Goal: Transaction & Acquisition: Subscribe to service/newsletter

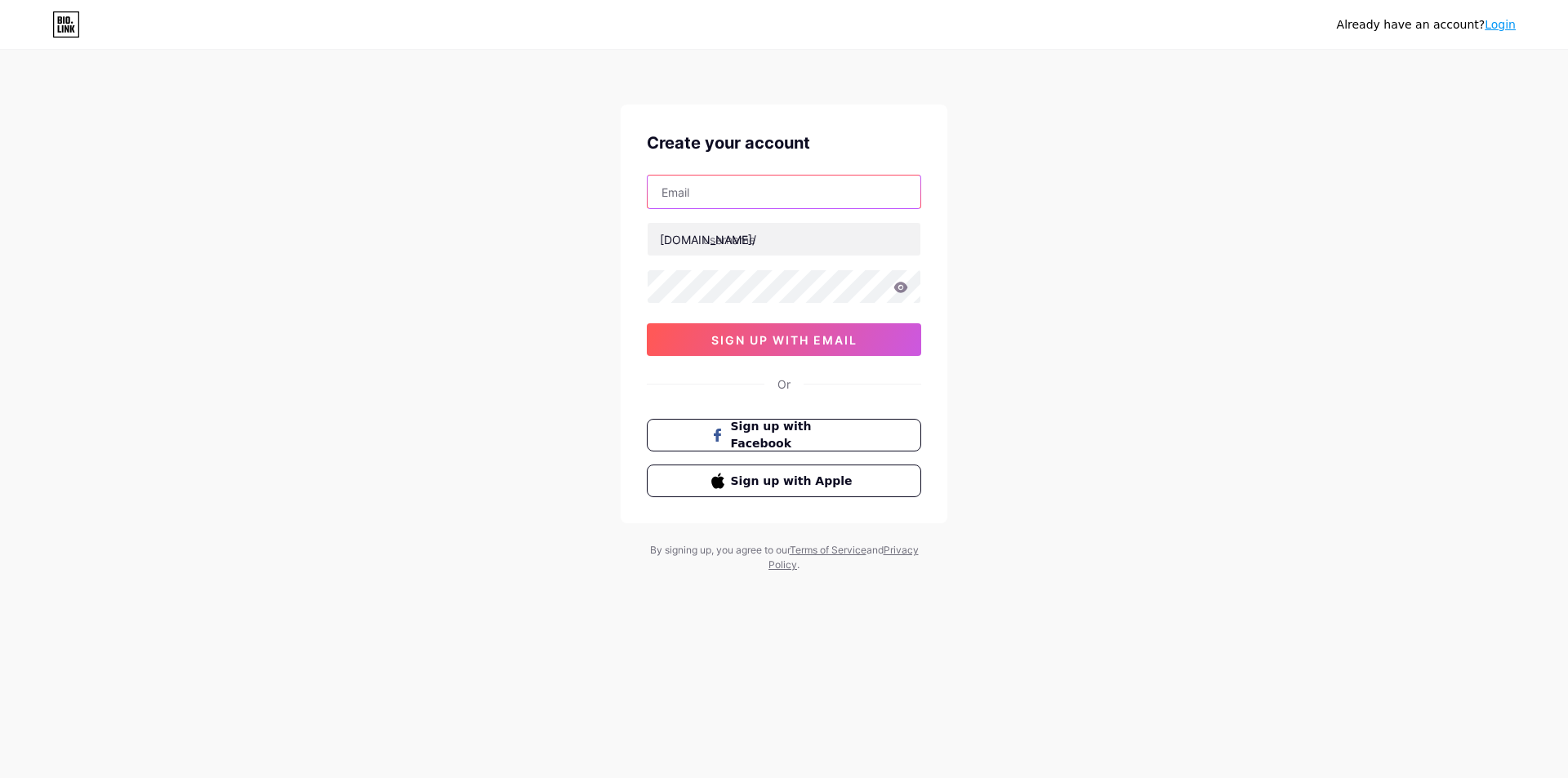
click at [769, 193] on input "text" at bounding box center [784, 192] width 273 height 33
paste input "[EMAIL_ADDRESS][DOMAIN_NAME]"
type input "[EMAIL_ADDRESS][DOMAIN_NAME]"
click at [728, 241] on input "text" at bounding box center [784, 239] width 273 height 33
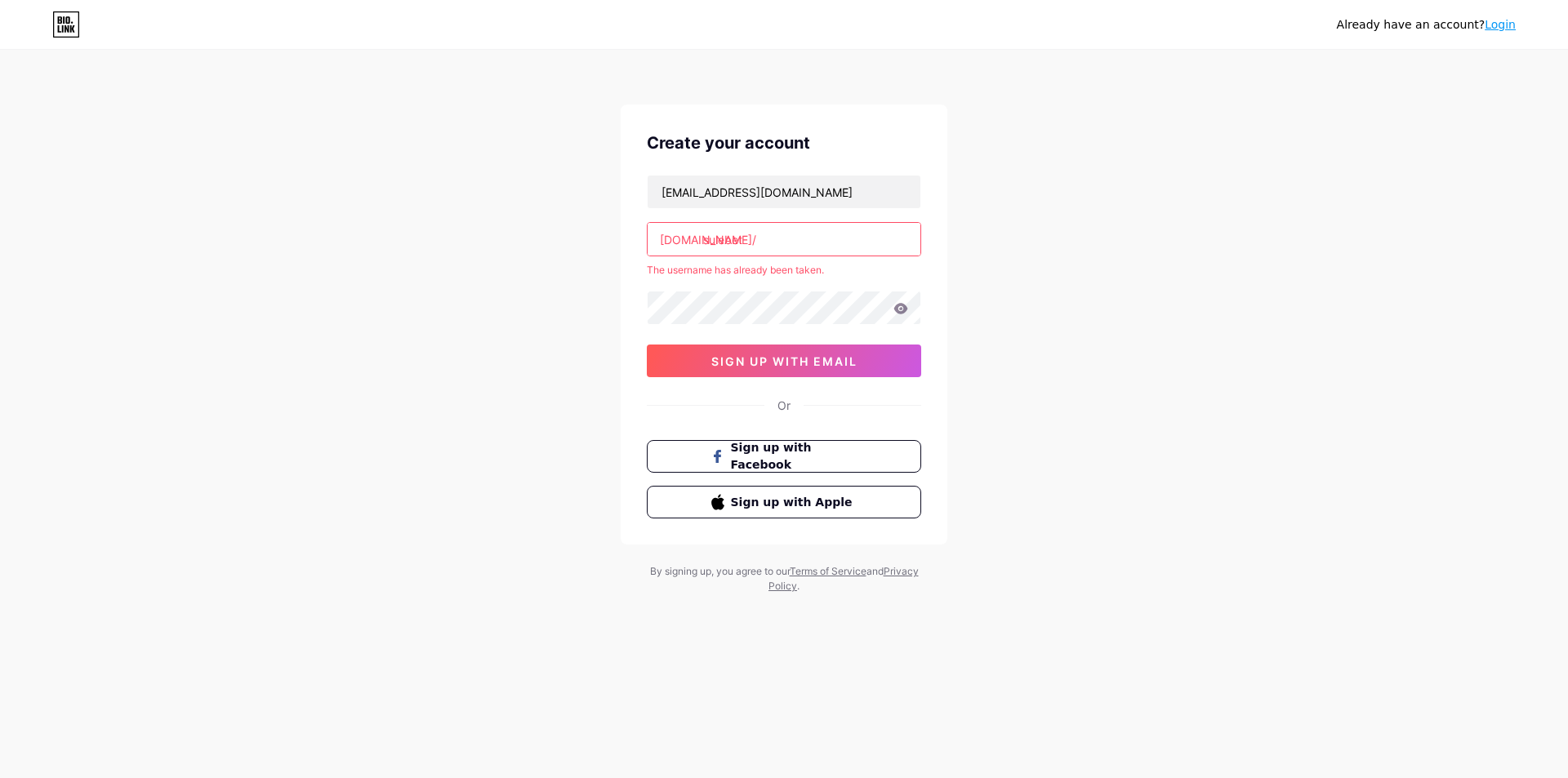
click at [840, 247] on input "sulebet" at bounding box center [784, 239] width 273 height 33
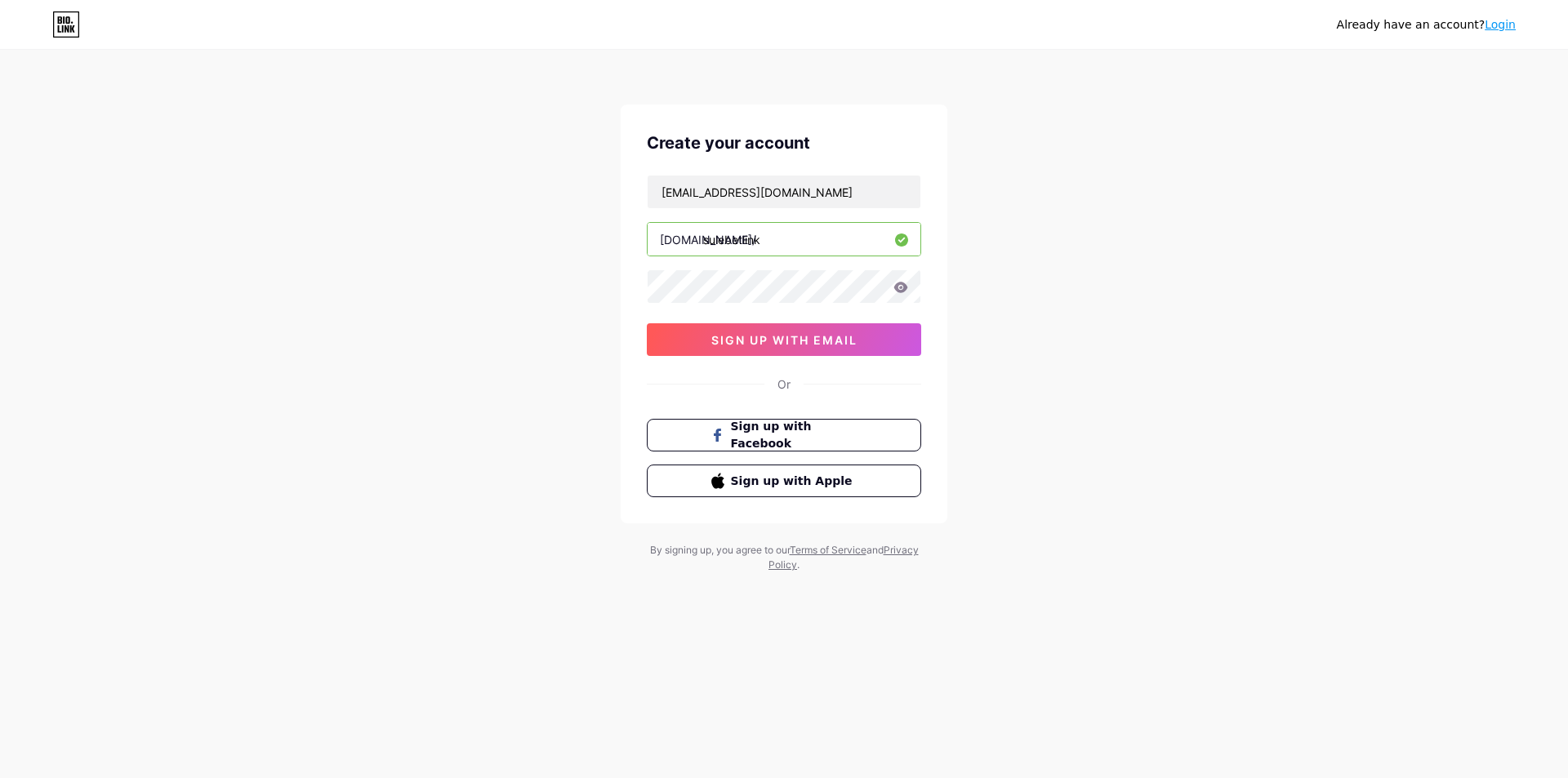
type input "sulebetlink"
click at [901, 288] on icon at bounding box center [901, 286] width 14 height 11
click at [864, 342] on button "sign up with email" at bounding box center [784, 339] width 275 height 33
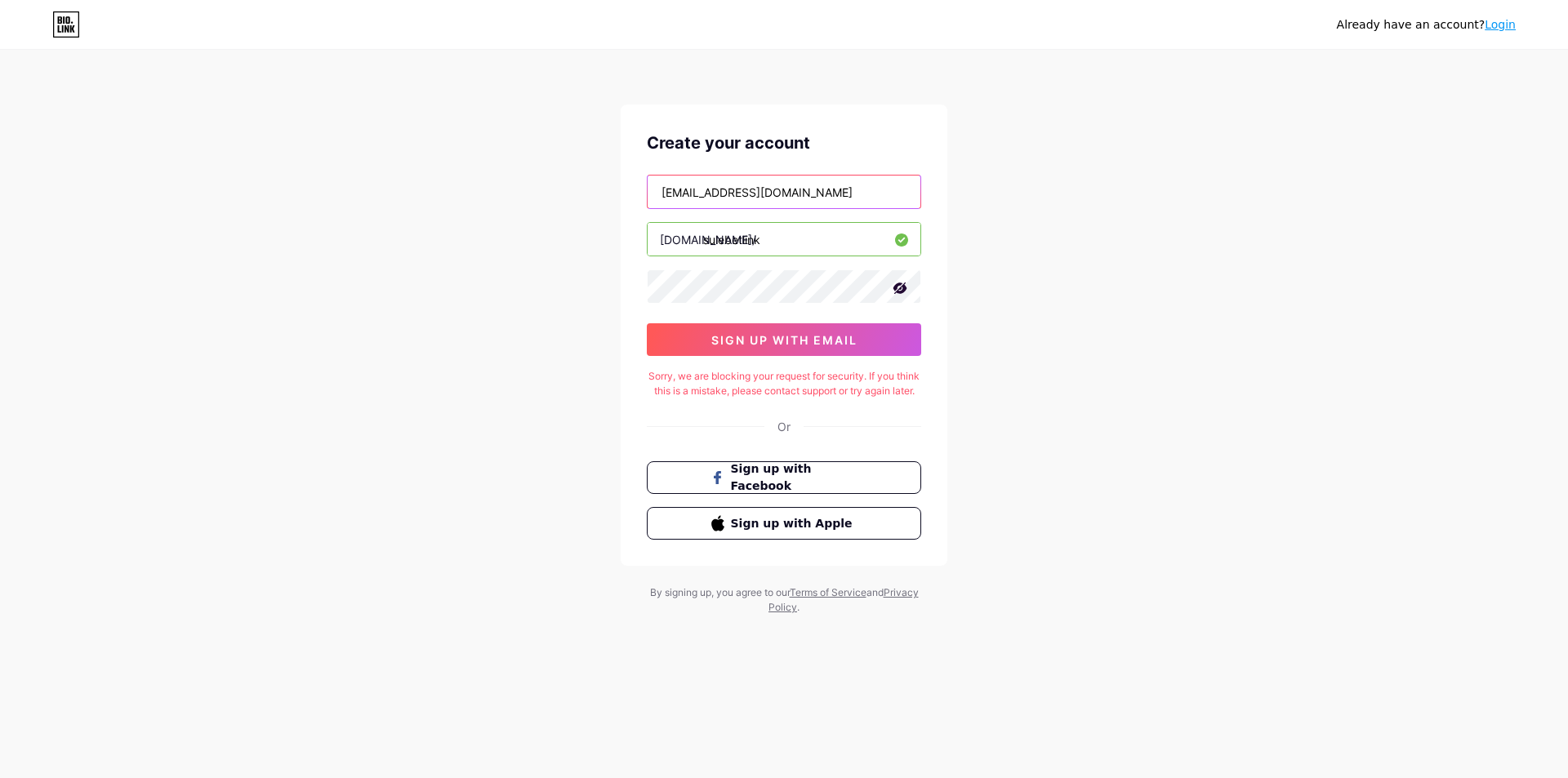
click at [766, 200] on input "[EMAIL_ADDRESS][DOMAIN_NAME]" at bounding box center [784, 192] width 273 height 33
paste input "cahyamahdum"
type input "[EMAIL_ADDRESS][DOMAIN_NAME]"
click at [984, 204] on div "Already have an account? Login Create your account [EMAIL_ADDRESS][DOMAIN_NAME]…" at bounding box center [784, 334] width 1568 height 667
click at [845, 344] on span "sign up with email" at bounding box center [785, 340] width 147 height 13
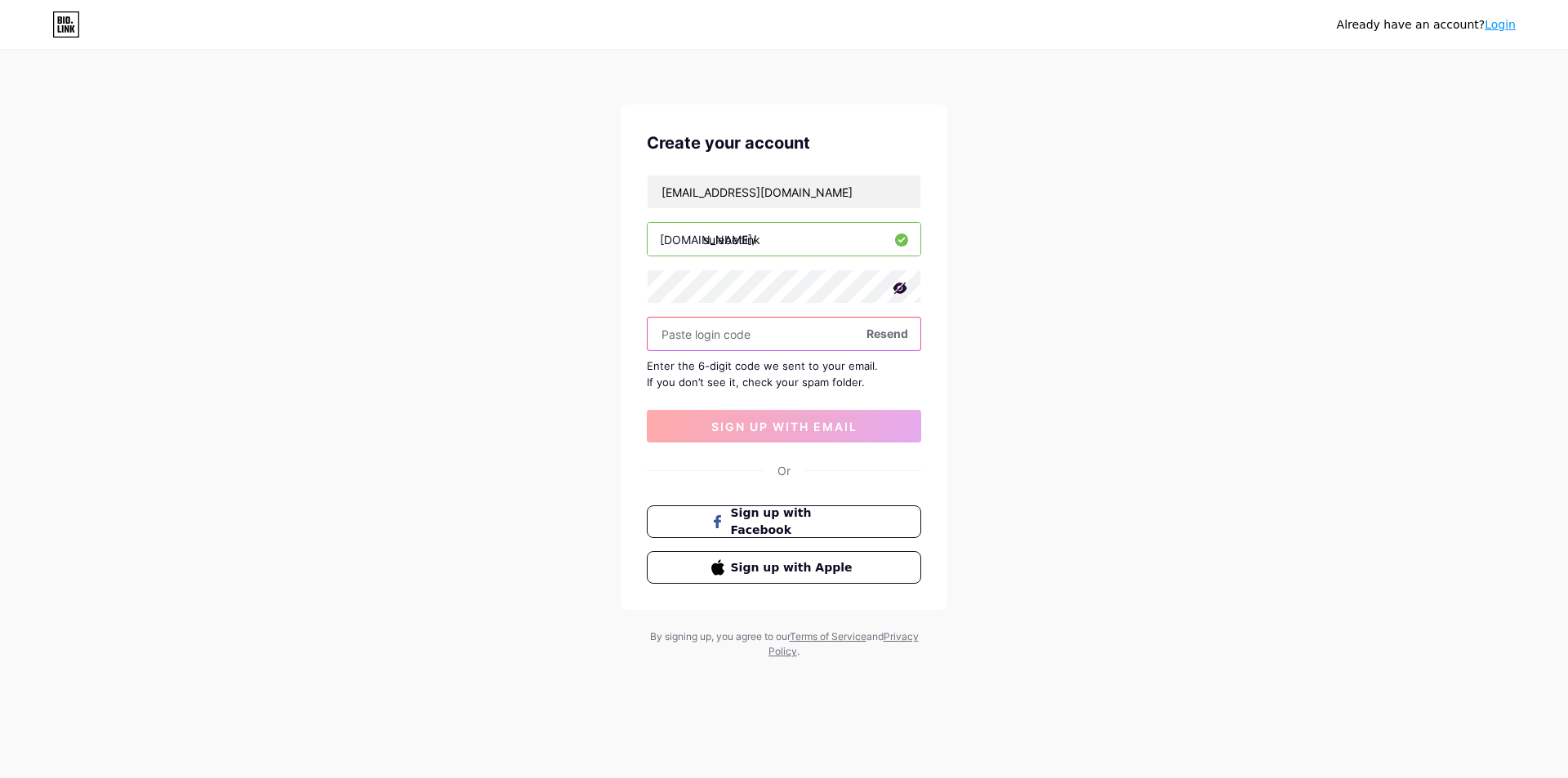
click at [773, 334] on input "text" at bounding box center [784, 334] width 273 height 33
paste input "429706"
type input "429706"
click at [786, 421] on span "sign up with email" at bounding box center [785, 426] width 147 height 13
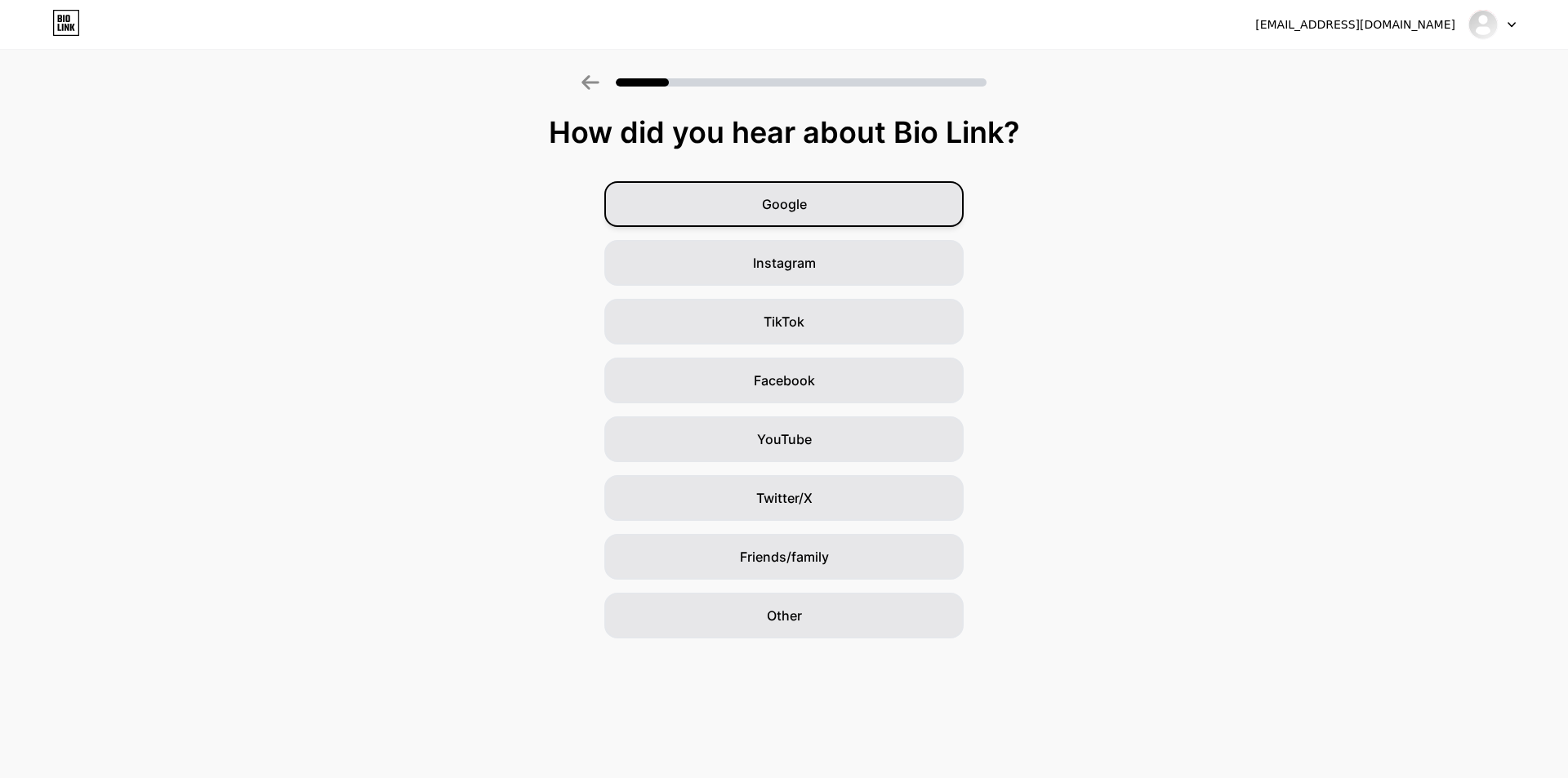
click at [892, 216] on div "Google" at bounding box center [784, 203] width 360 height 45
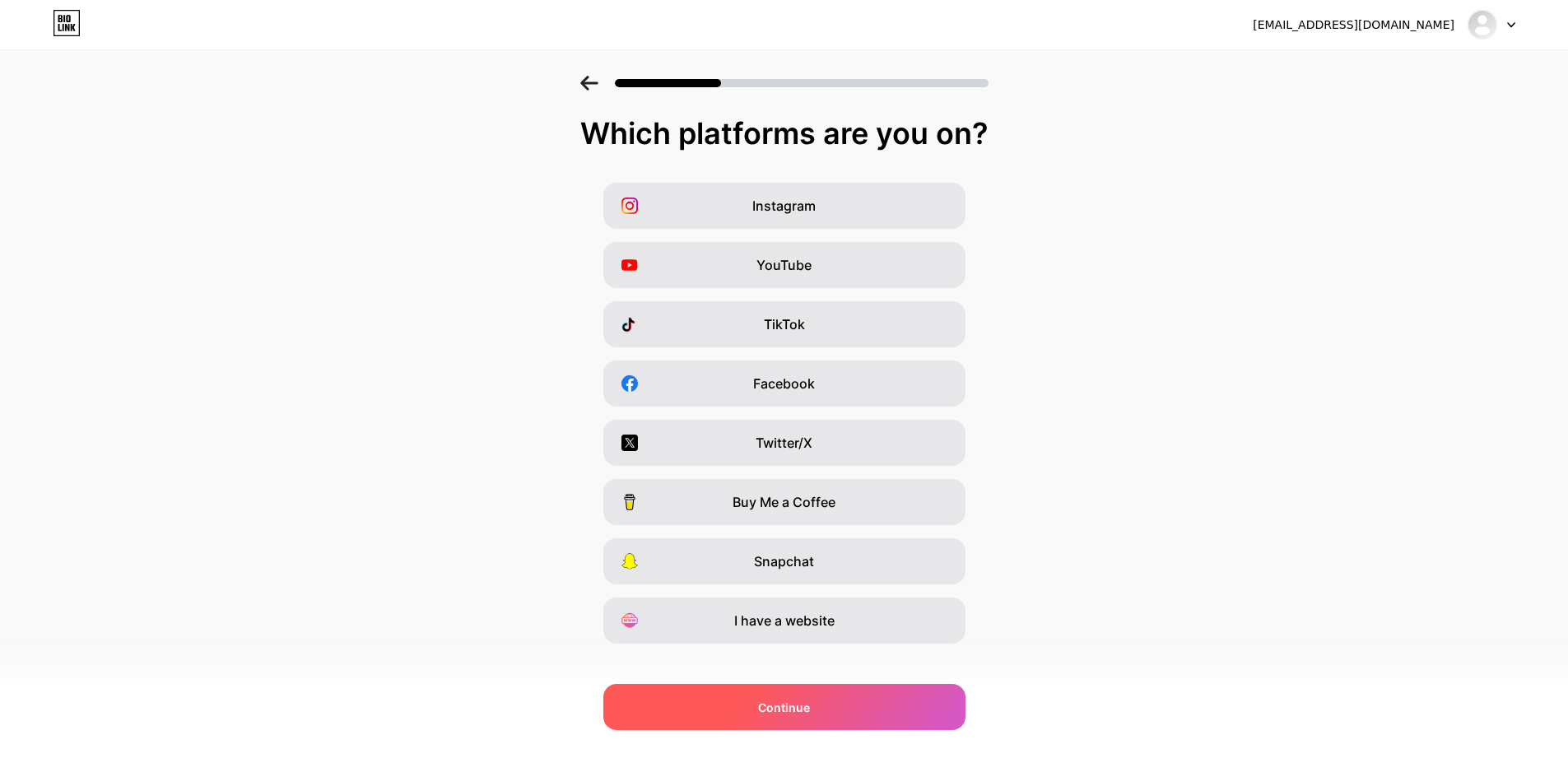
click at [849, 703] on div "Continue" at bounding box center [784, 707] width 363 height 46
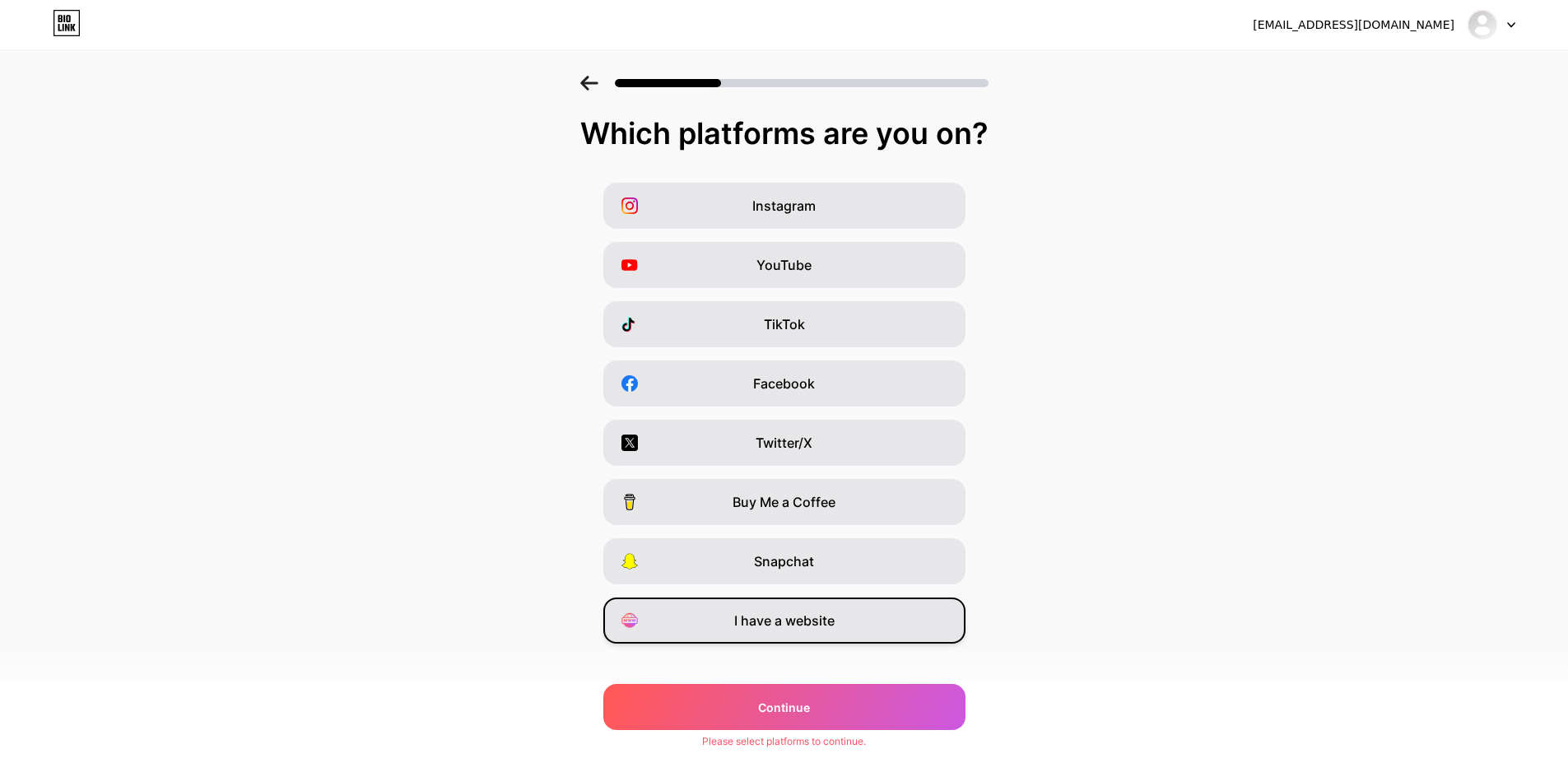
click at [852, 620] on div "I have a website" at bounding box center [784, 620] width 363 height 46
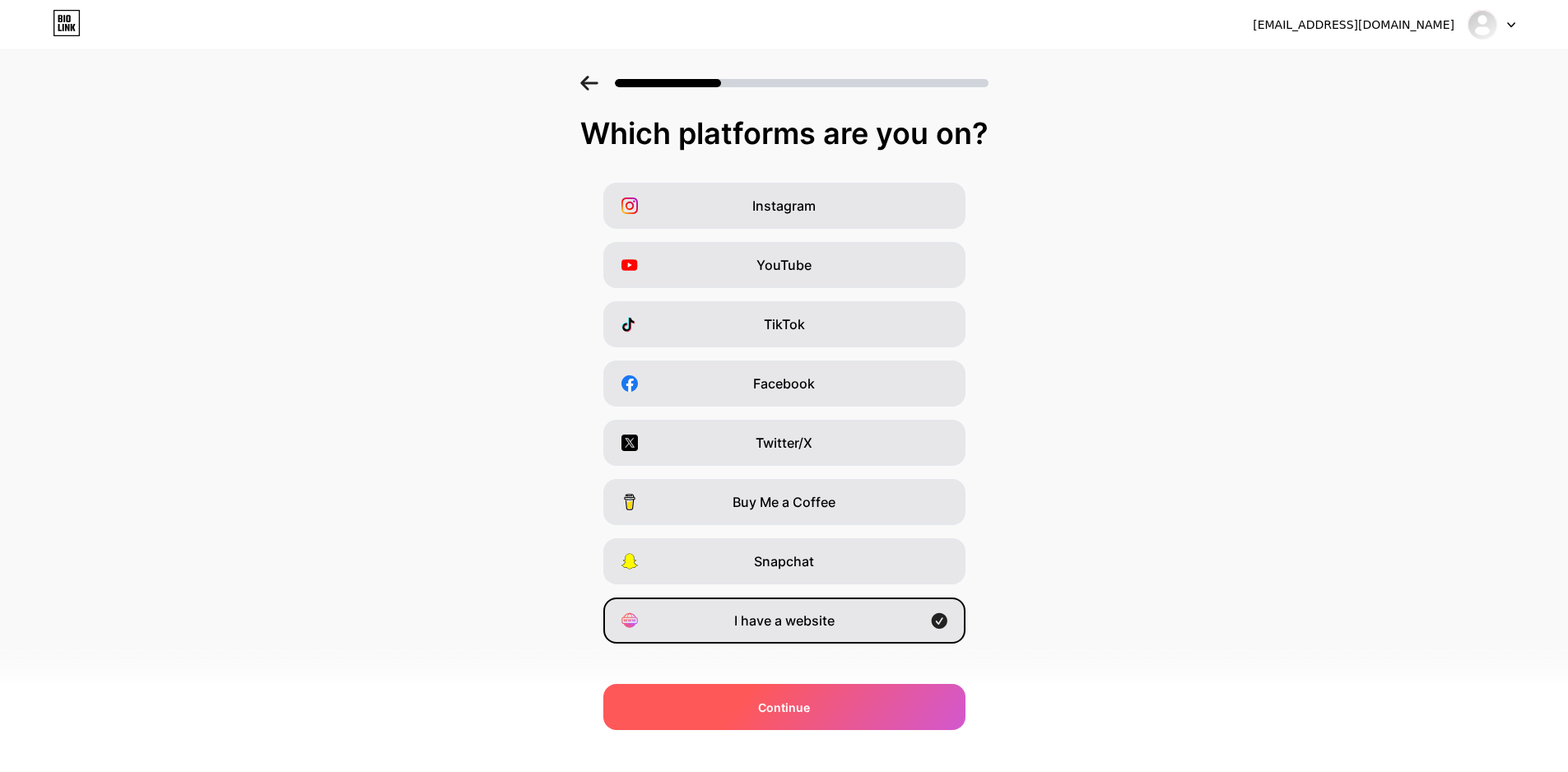
click at [837, 693] on div "Continue" at bounding box center [784, 707] width 363 height 46
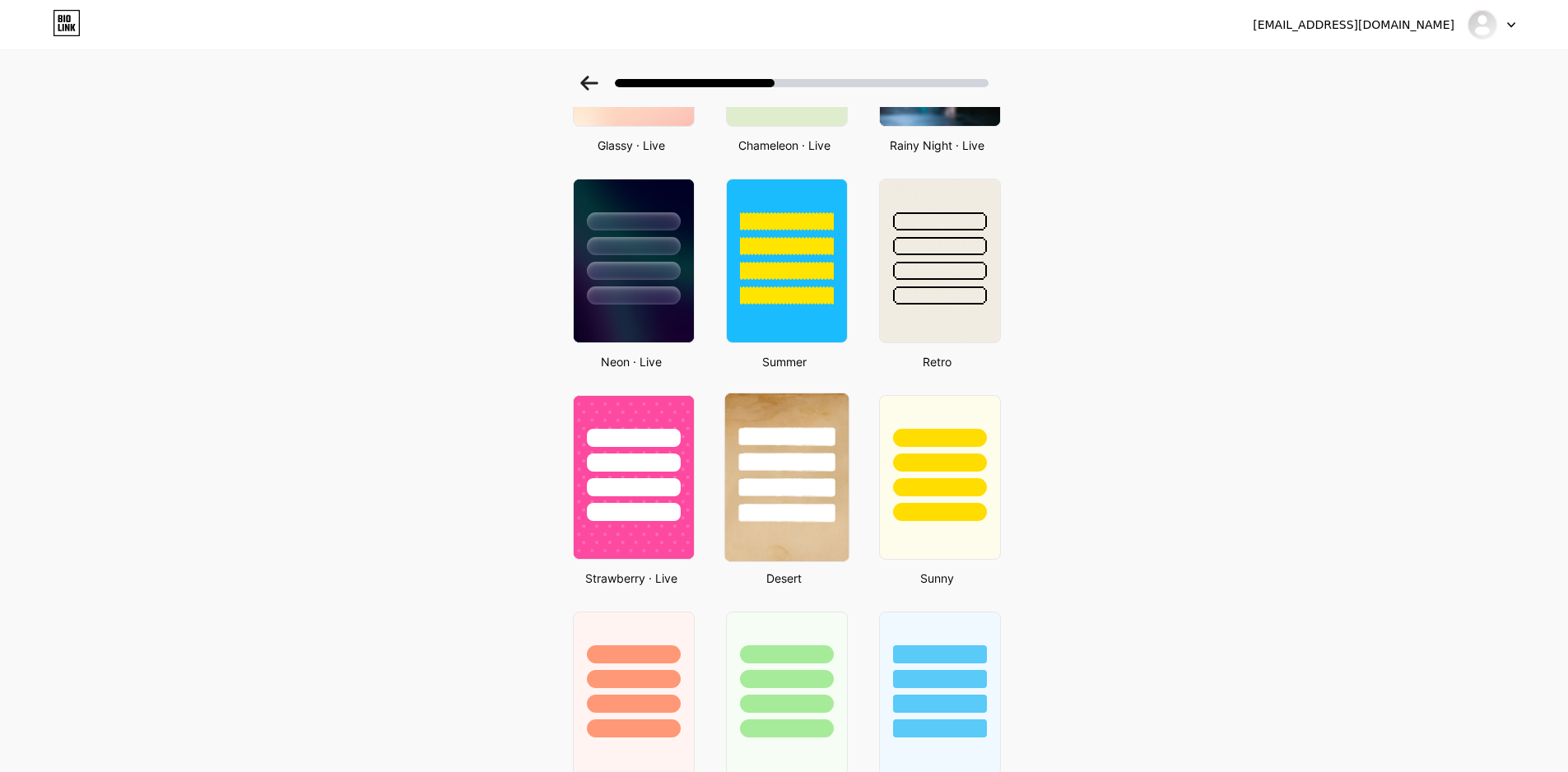
scroll to position [906, 0]
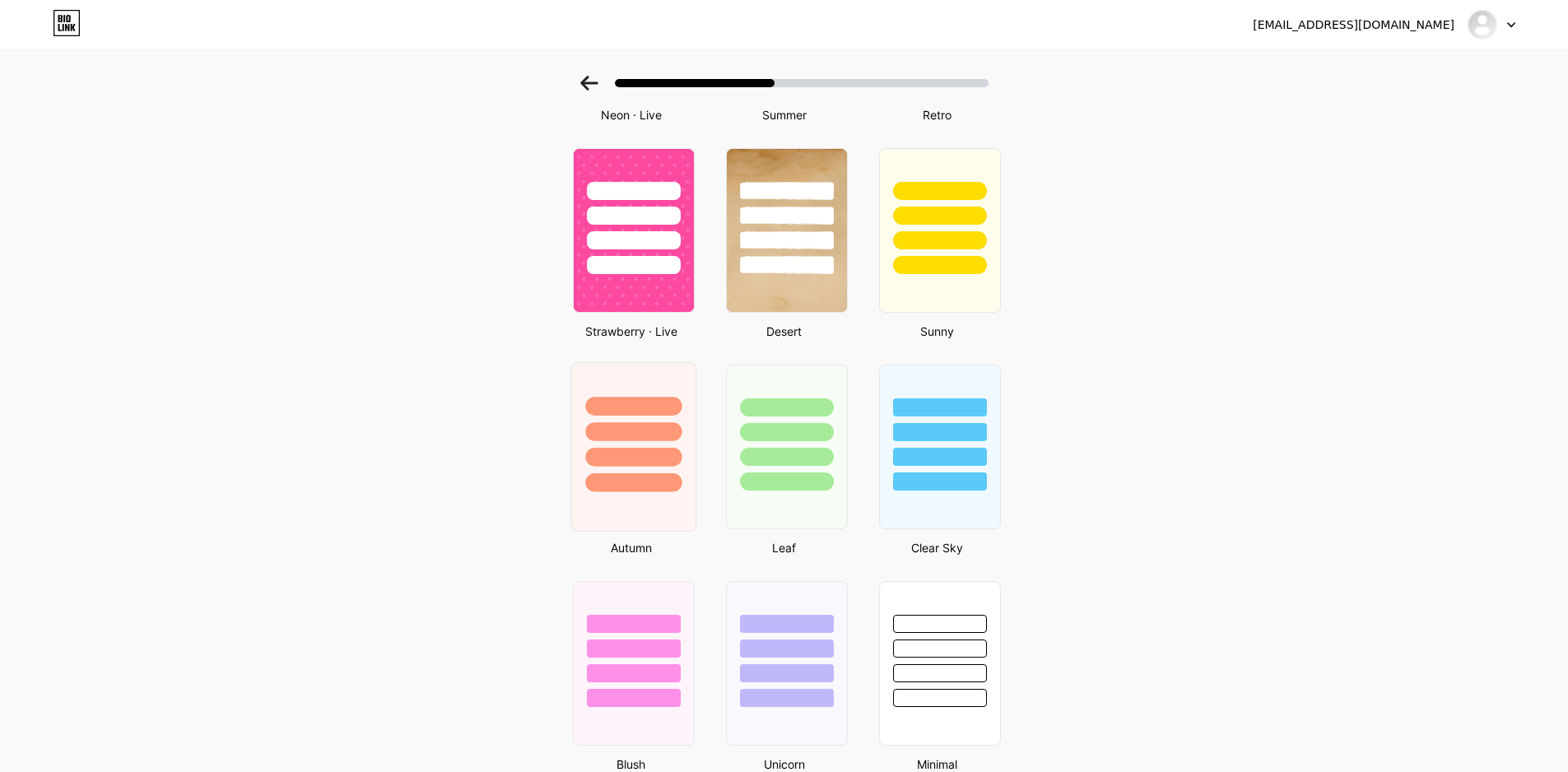
click at [649, 448] on div at bounding box center [633, 457] width 96 height 18
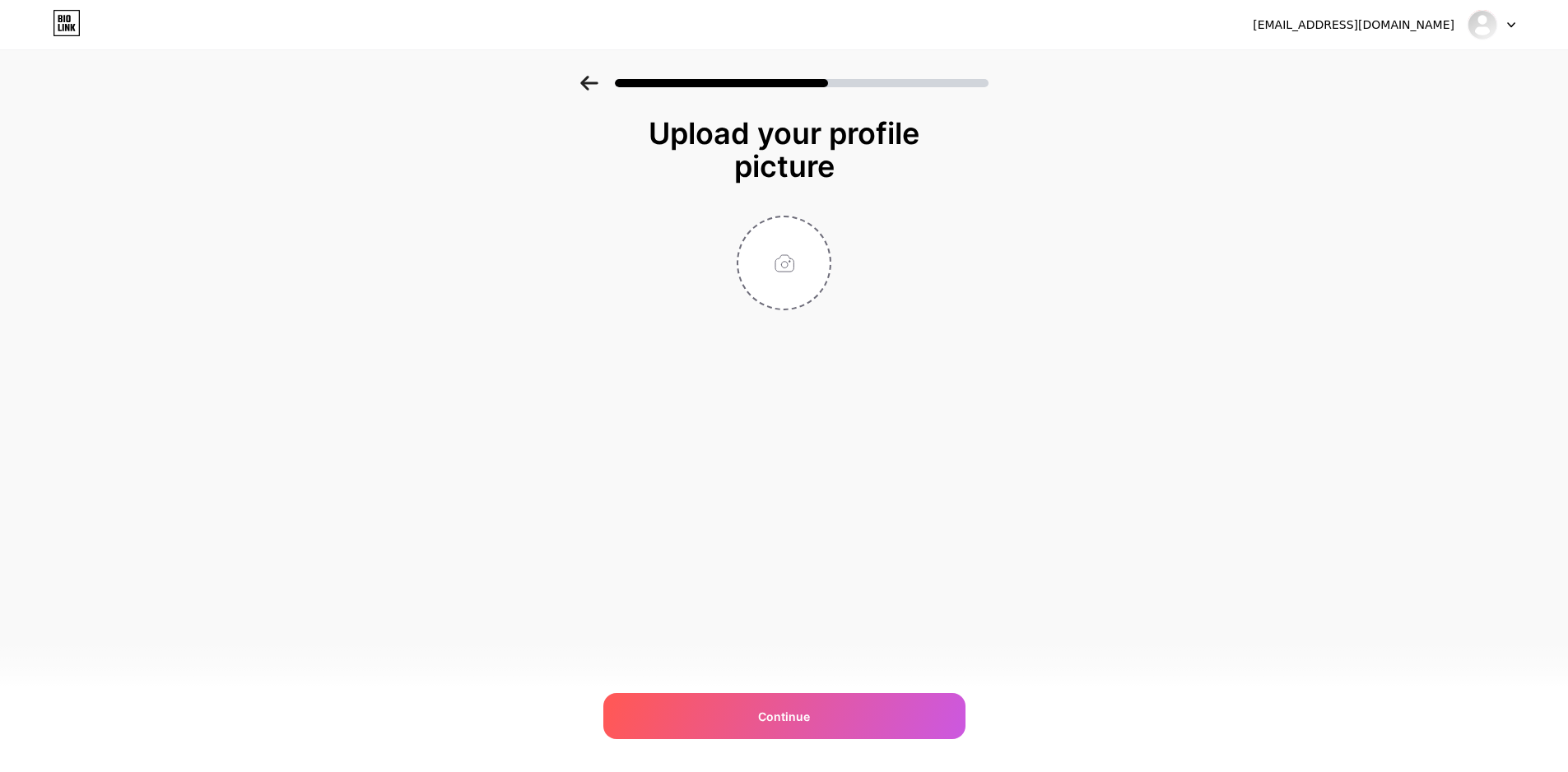
scroll to position [0, 0]
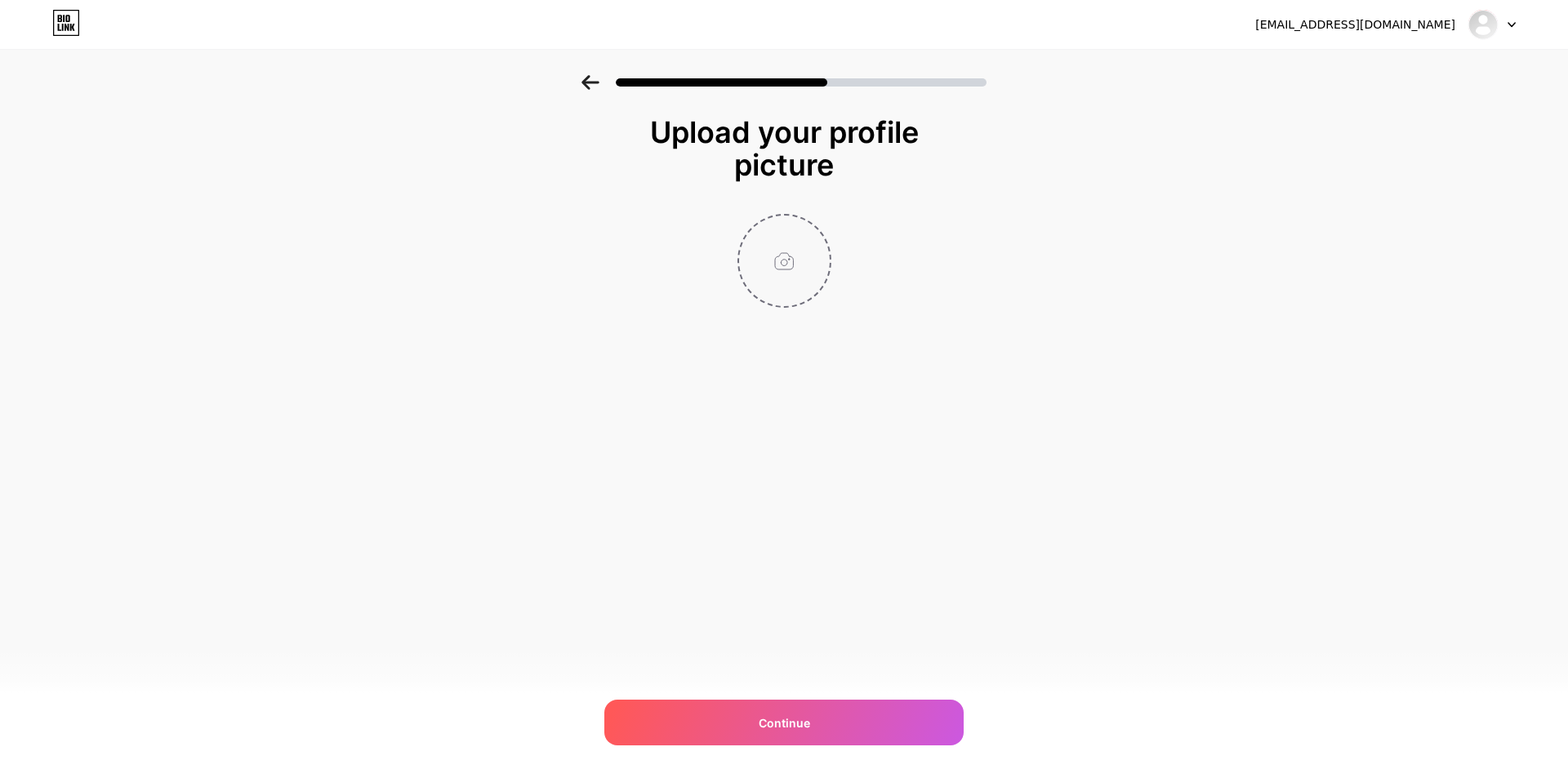
click at [783, 255] on input "file" at bounding box center [784, 261] width 91 height 91
type input "C:\fakepath\favicon sulebet v2-512x512.png"
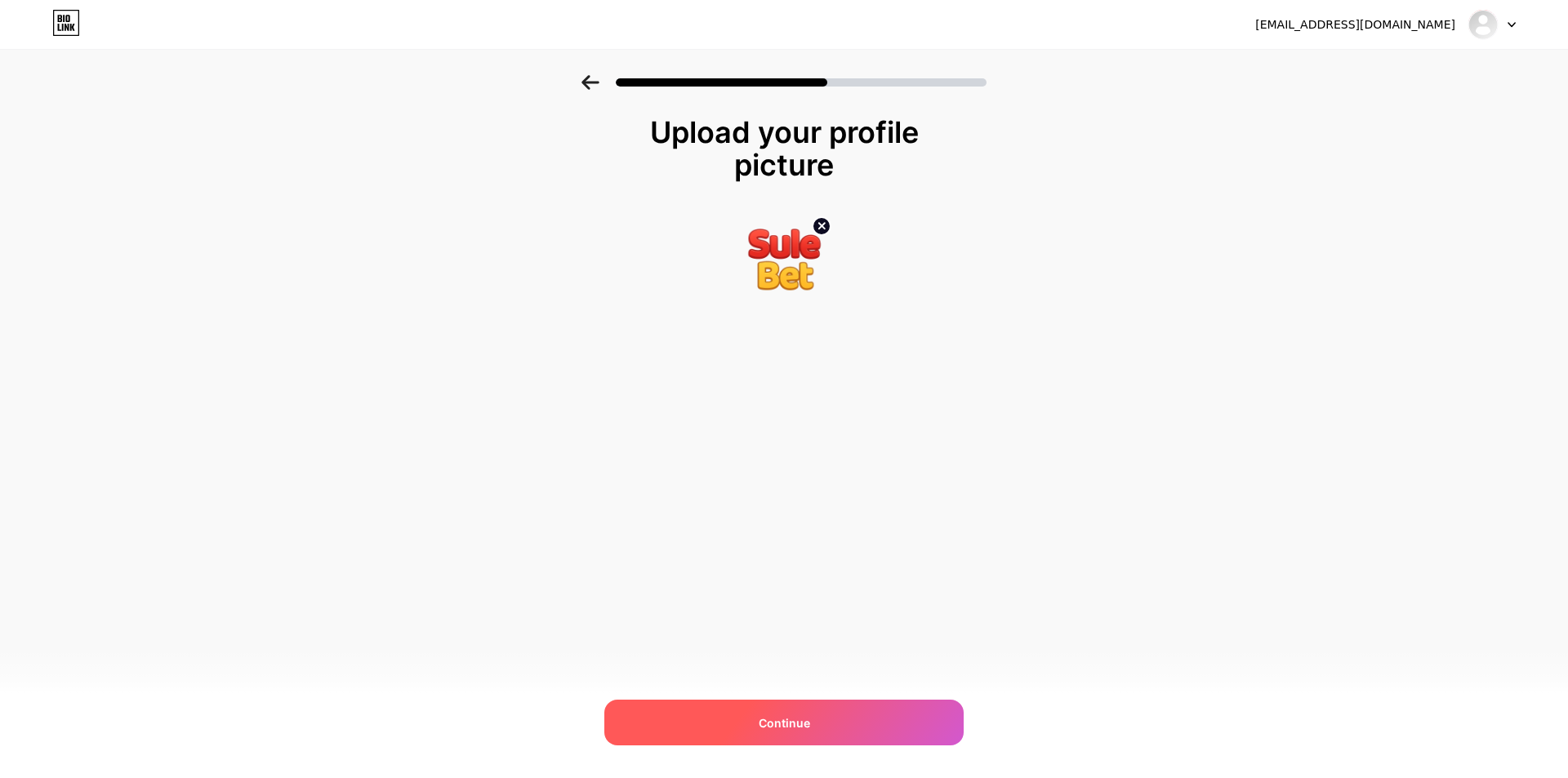
click at [712, 713] on div "Continue" at bounding box center [784, 722] width 360 height 45
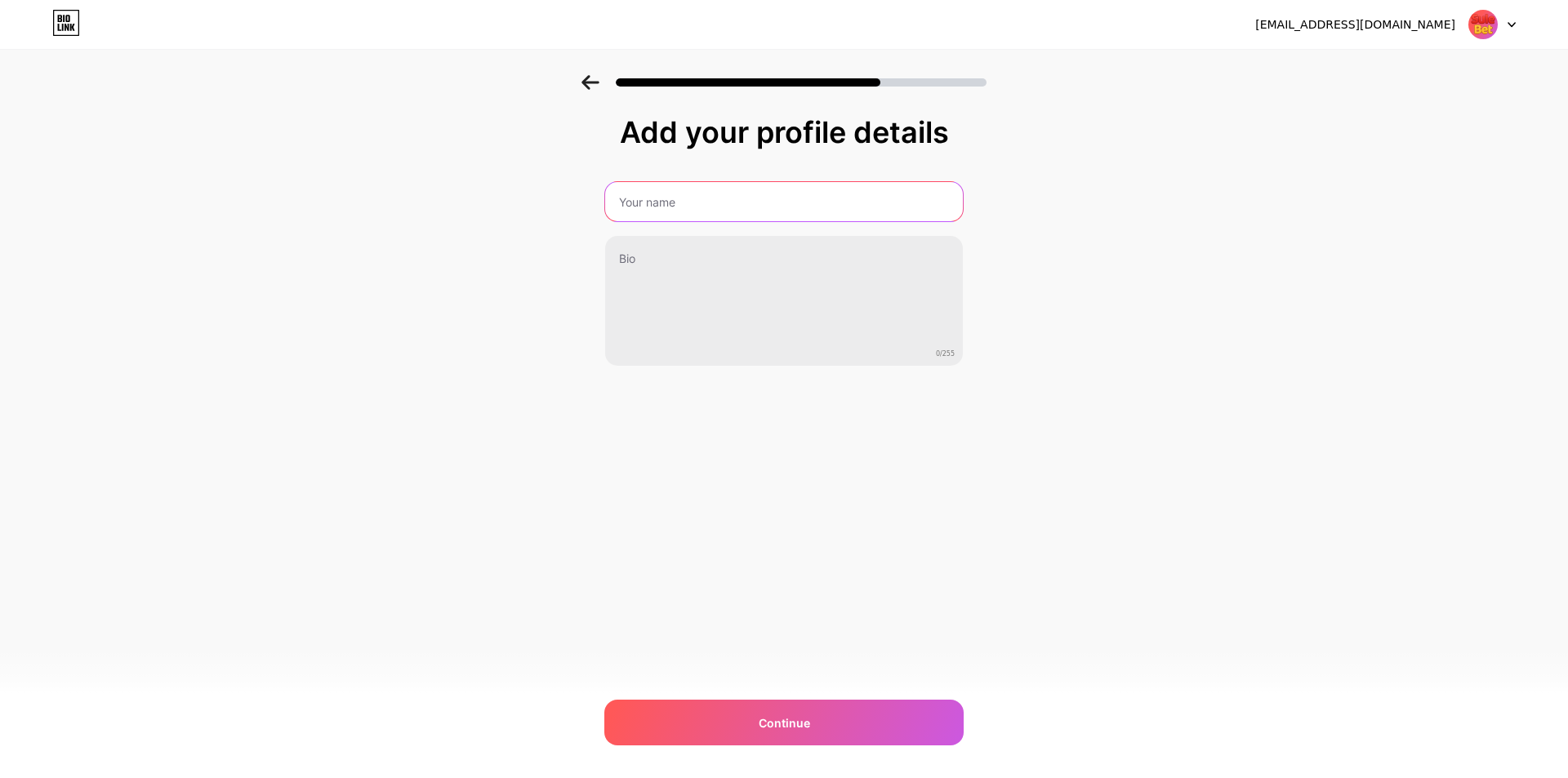
click at [704, 207] on input "text" at bounding box center [784, 201] width 358 height 40
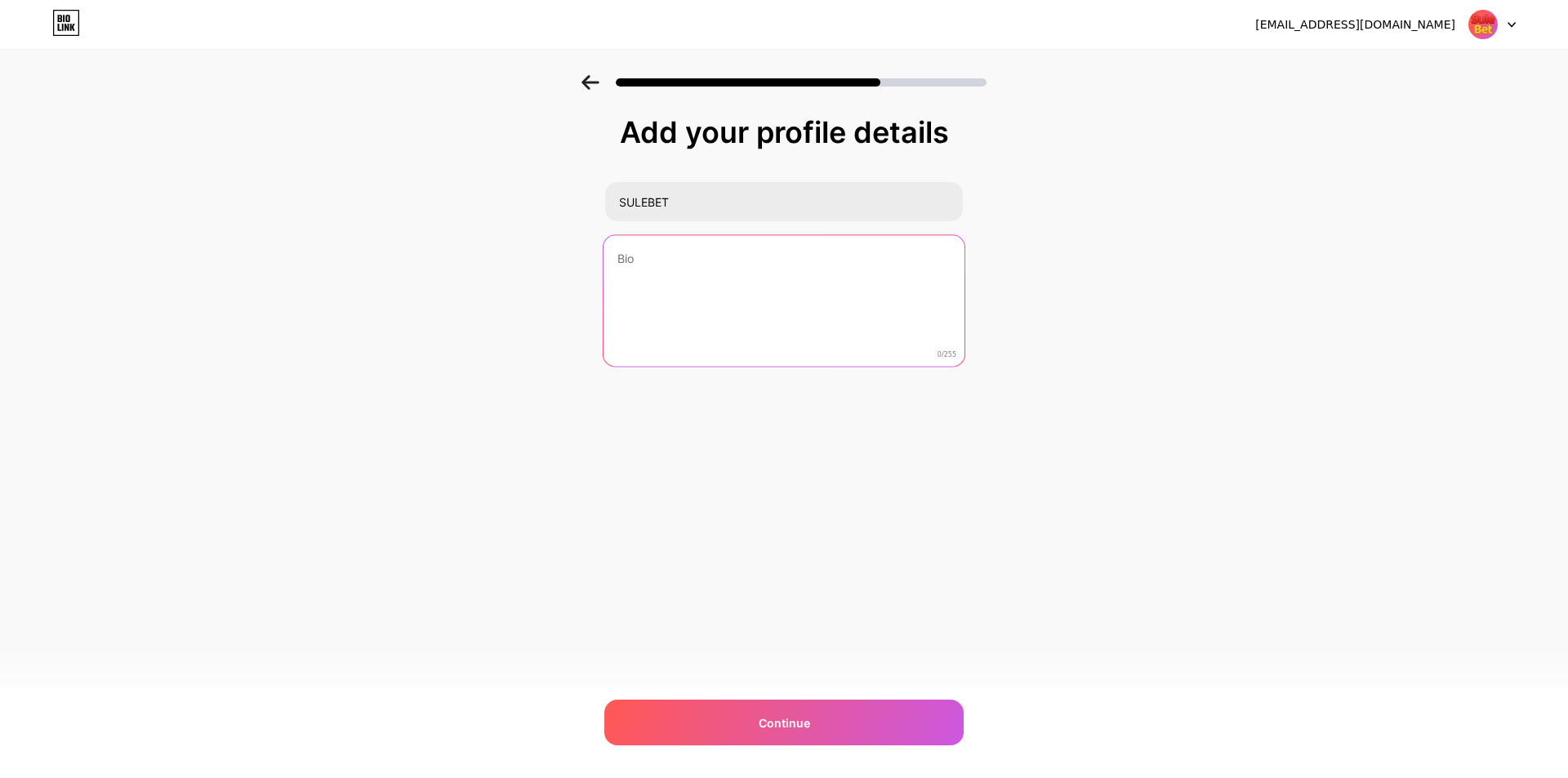
click at [709, 258] on textarea at bounding box center [784, 302] width 361 height 133
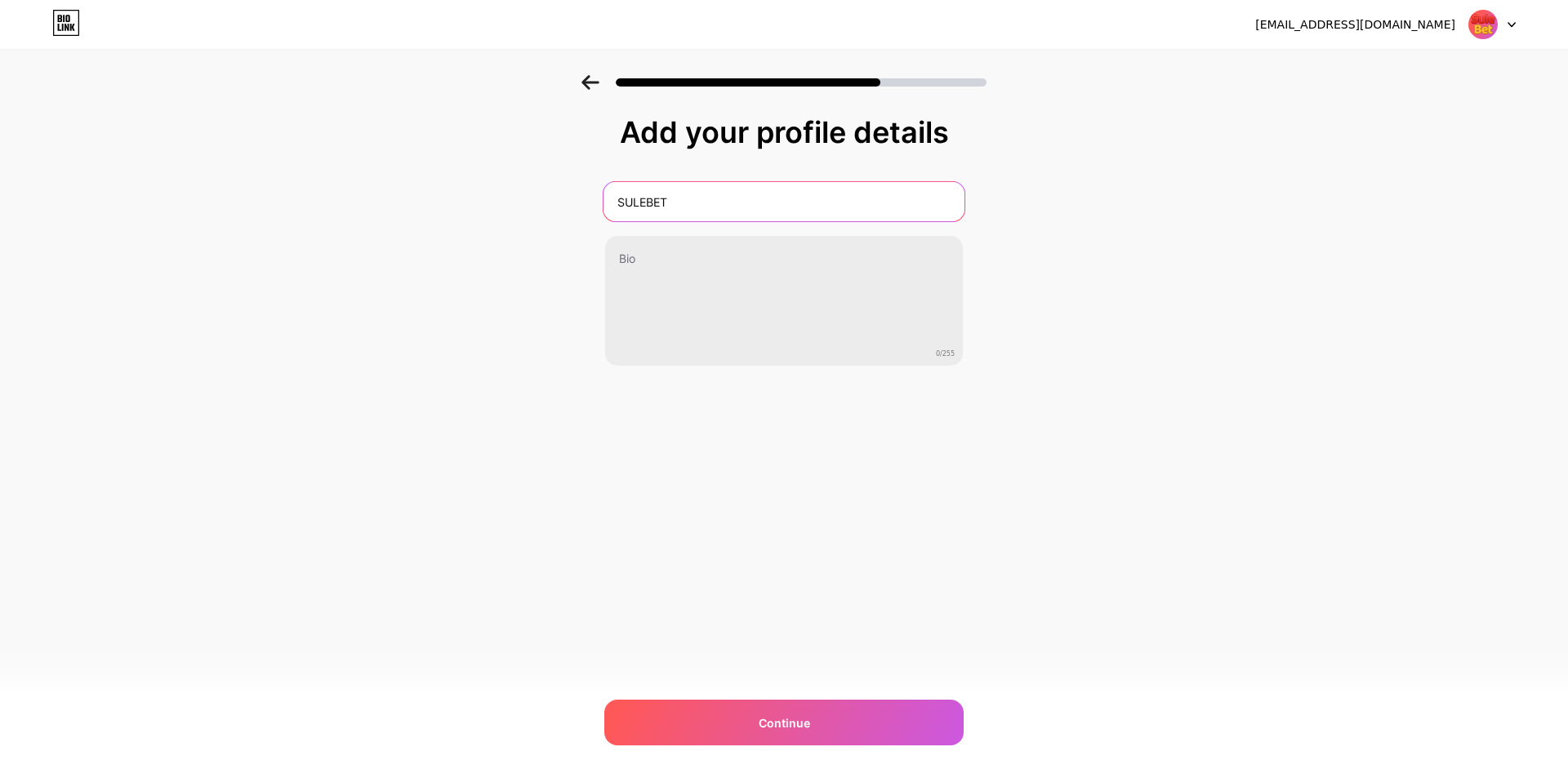
click at [817, 210] on input "SULEBET" at bounding box center [784, 201] width 361 height 40
click at [699, 205] on input "SULEBET LINK ALTERNATIF AKSES TANPA BATAS" at bounding box center [784, 201] width 361 height 40
click at [696, 198] on input "SULEBET LINKLOGIN ALTERNATIF AKSES TANPA BATAS" at bounding box center [784, 201] width 361 height 40
type input "SULEBET LINK LOGIN ALTERNATIF AKSES TANPA BATAS"
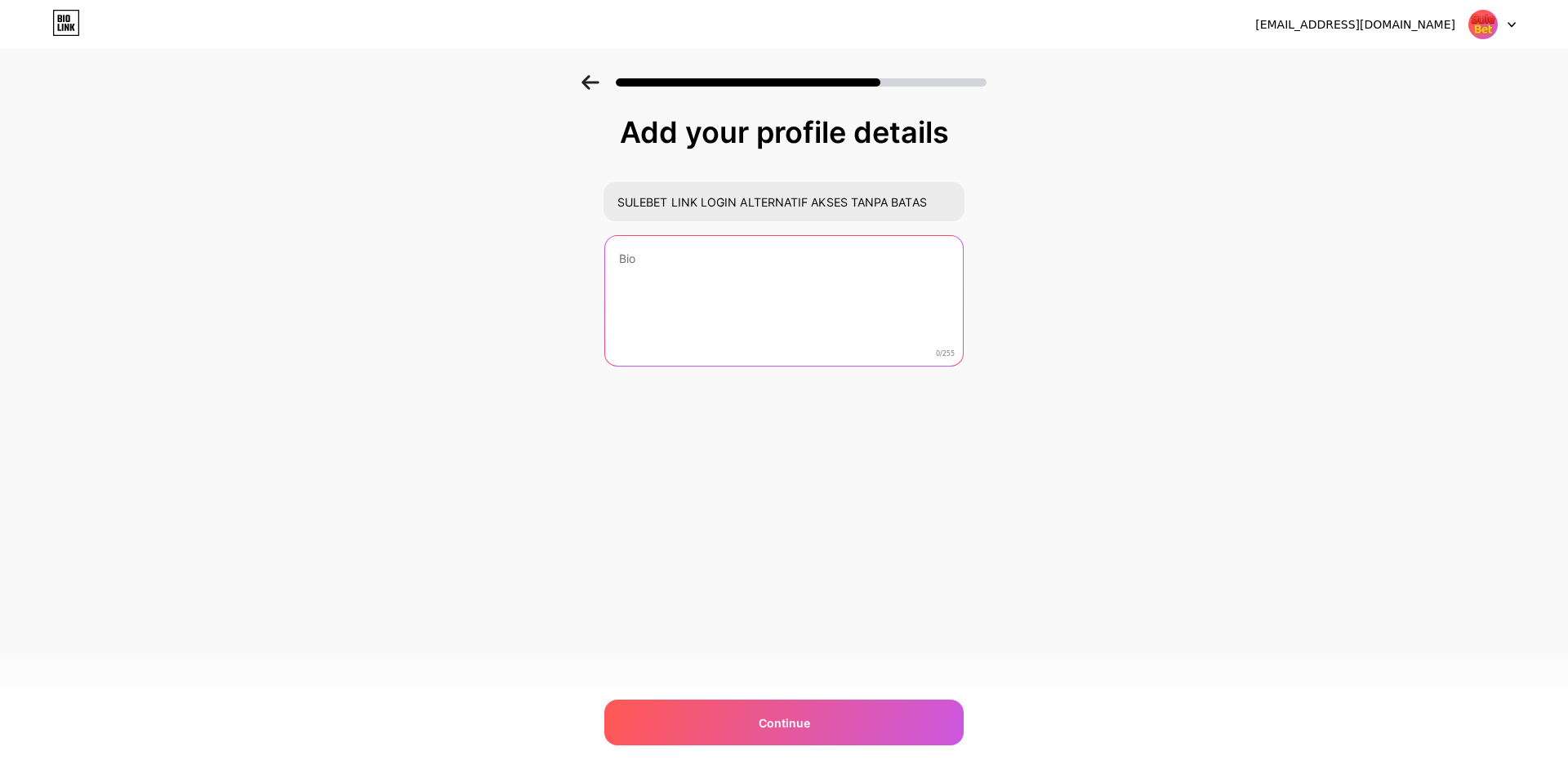
click at [790, 264] on textarea at bounding box center [784, 302] width 358 height 131
type textarea "sulebet masuk, sulebet daftar, link alternatif sulebet, sulebet link, [DATE] su…"
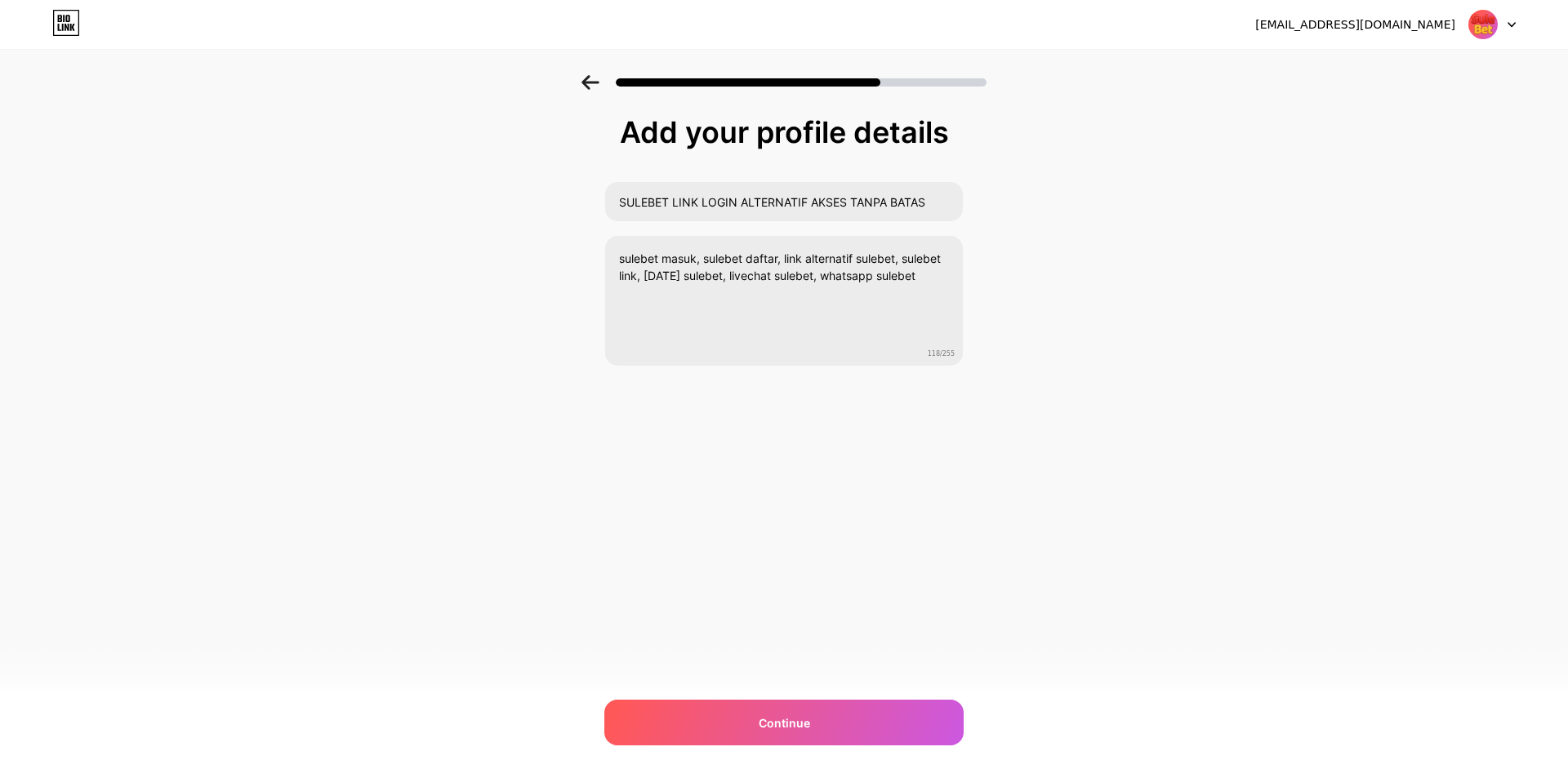
click at [989, 505] on div "[EMAIL_ADDRESS][DOMAIN_NAME] Logout Link Copied Add your profile details SULEBE…" at bounding box center [784, 389] width 1568 height 778
click at [823, 711] on div "Continue" at bounding box center [784, 722] width 360 height 45
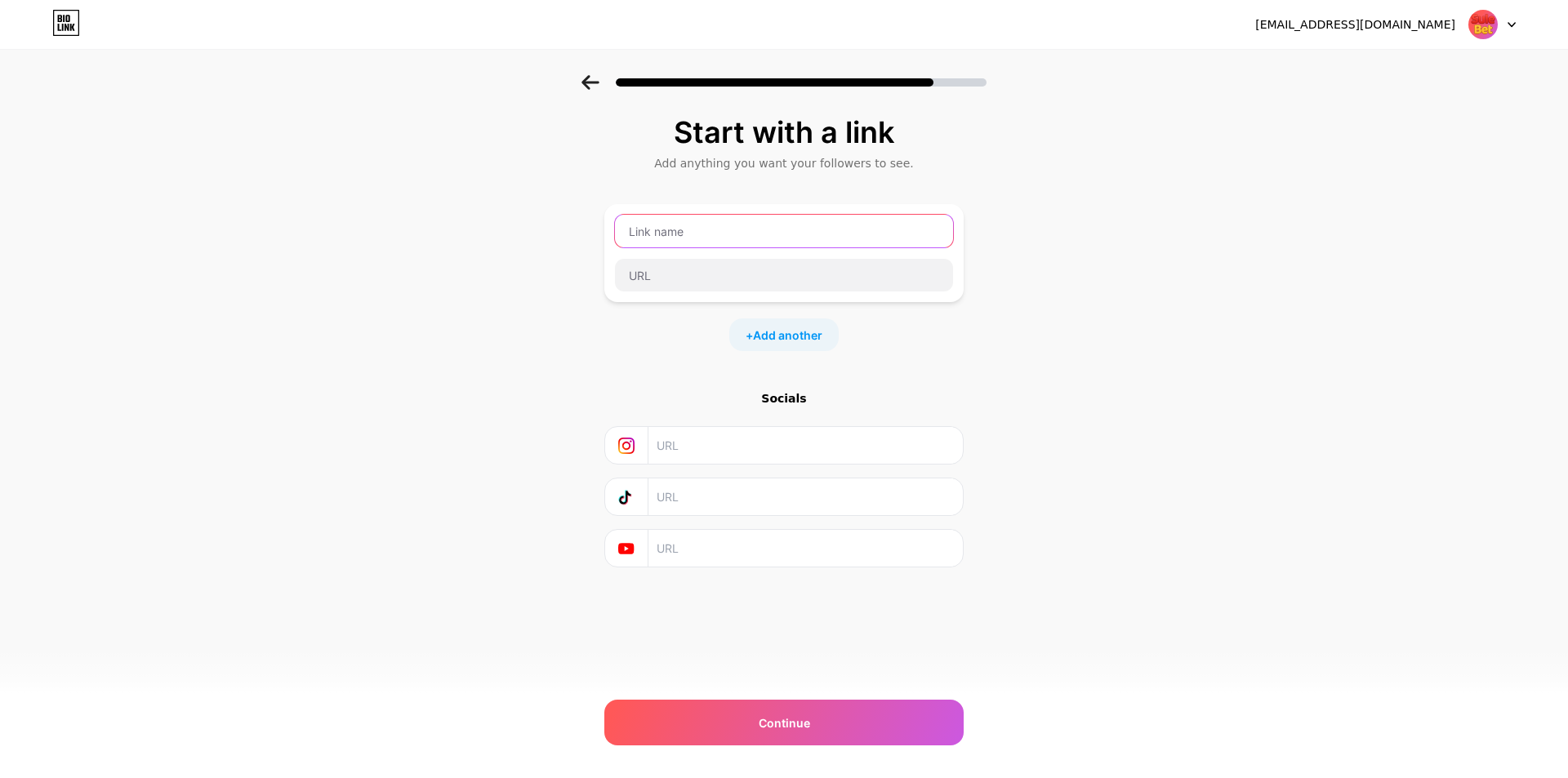
click at [769, 227] on input "text" at bounding box center [784, 231] width 338 height 33
type input "LOGIN SULEBET"
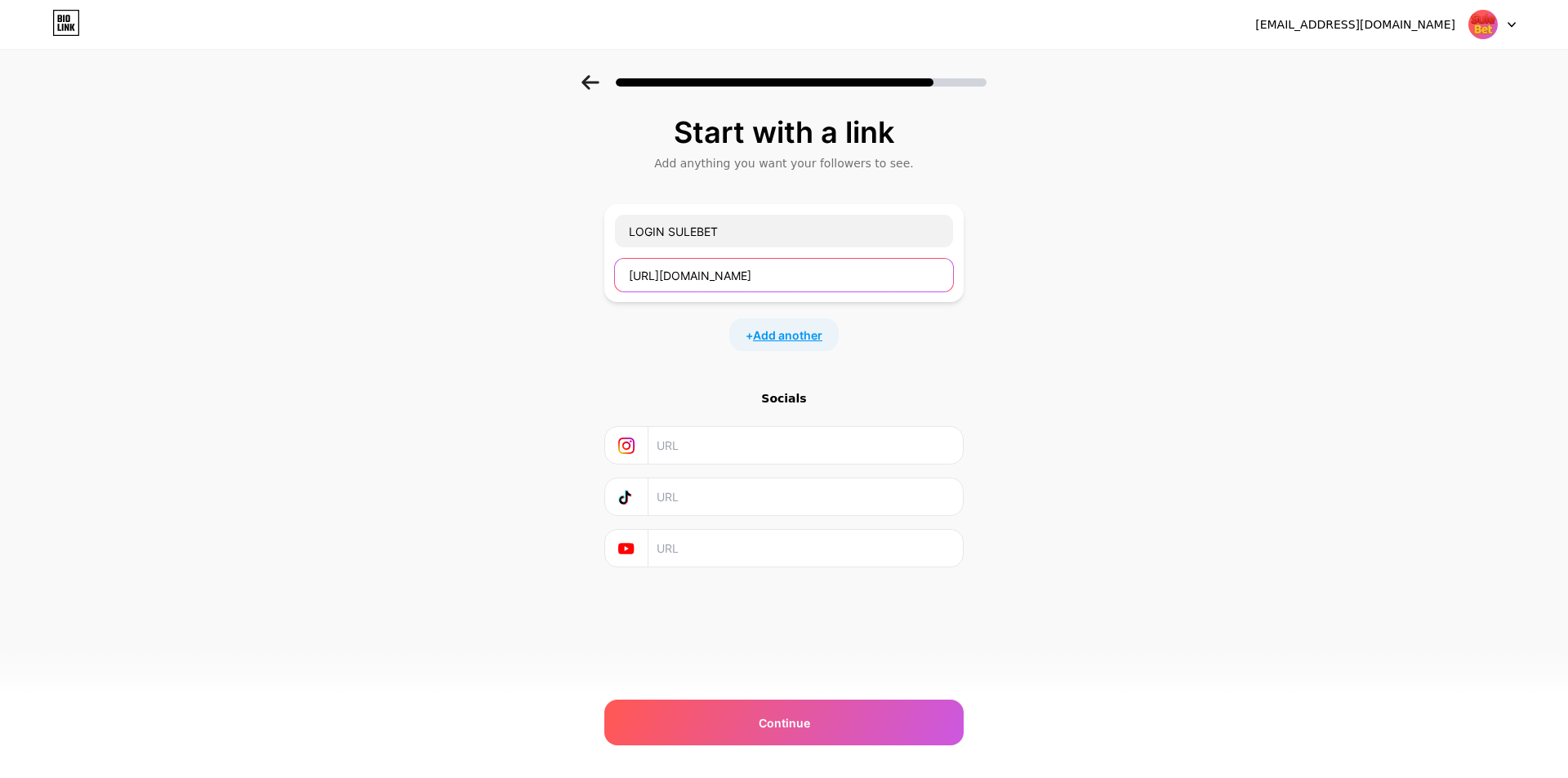
type input "[URL][DOMAIN_NAME]"
click at [794, 338] on span "Add another" at bounding box center [788, 335] width 69 height 17
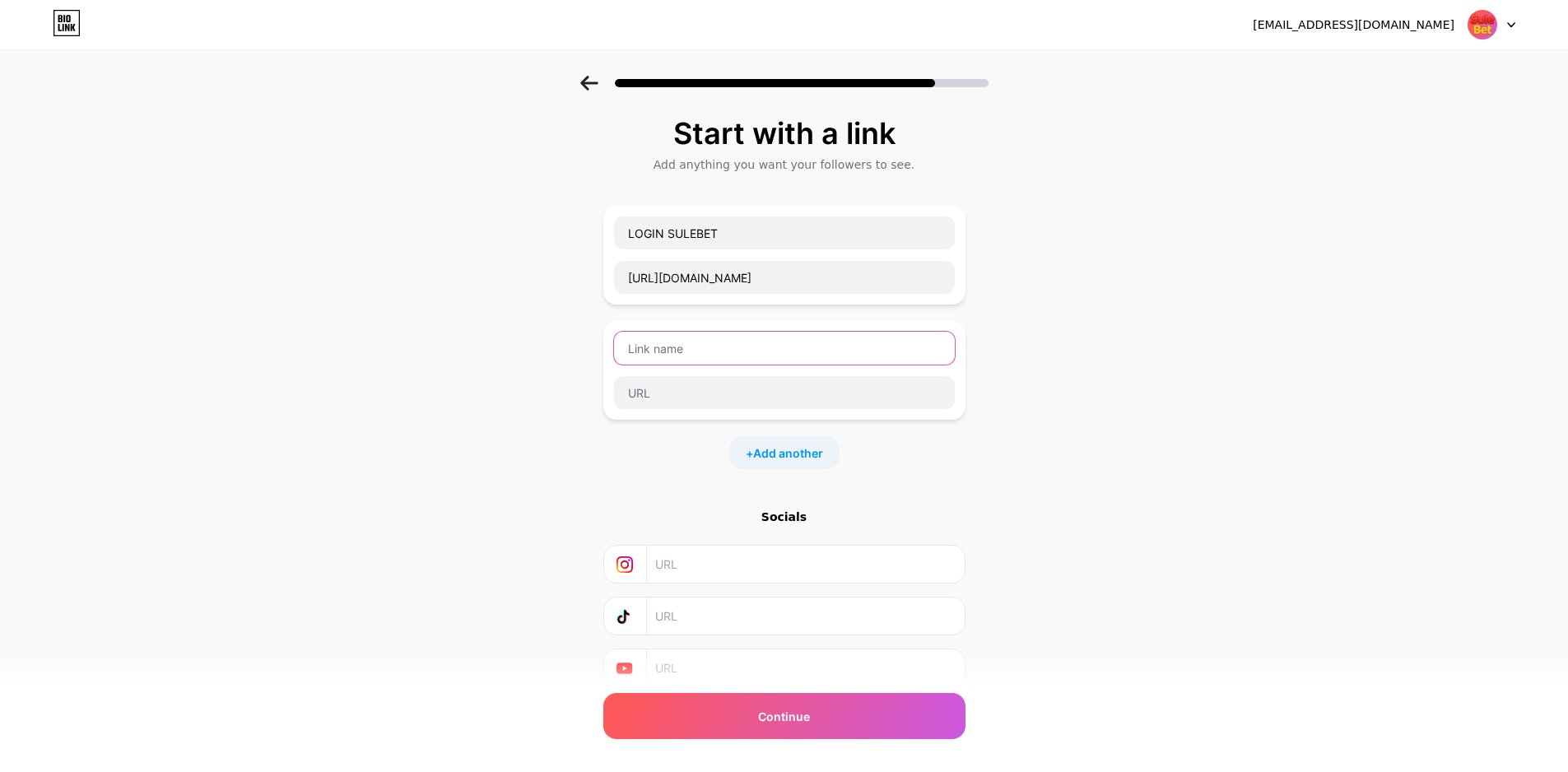
click at [794, 347] on input "text" at bounding box center [784, 348] width 341 height 33
type input "DAFTAR SULEBET"
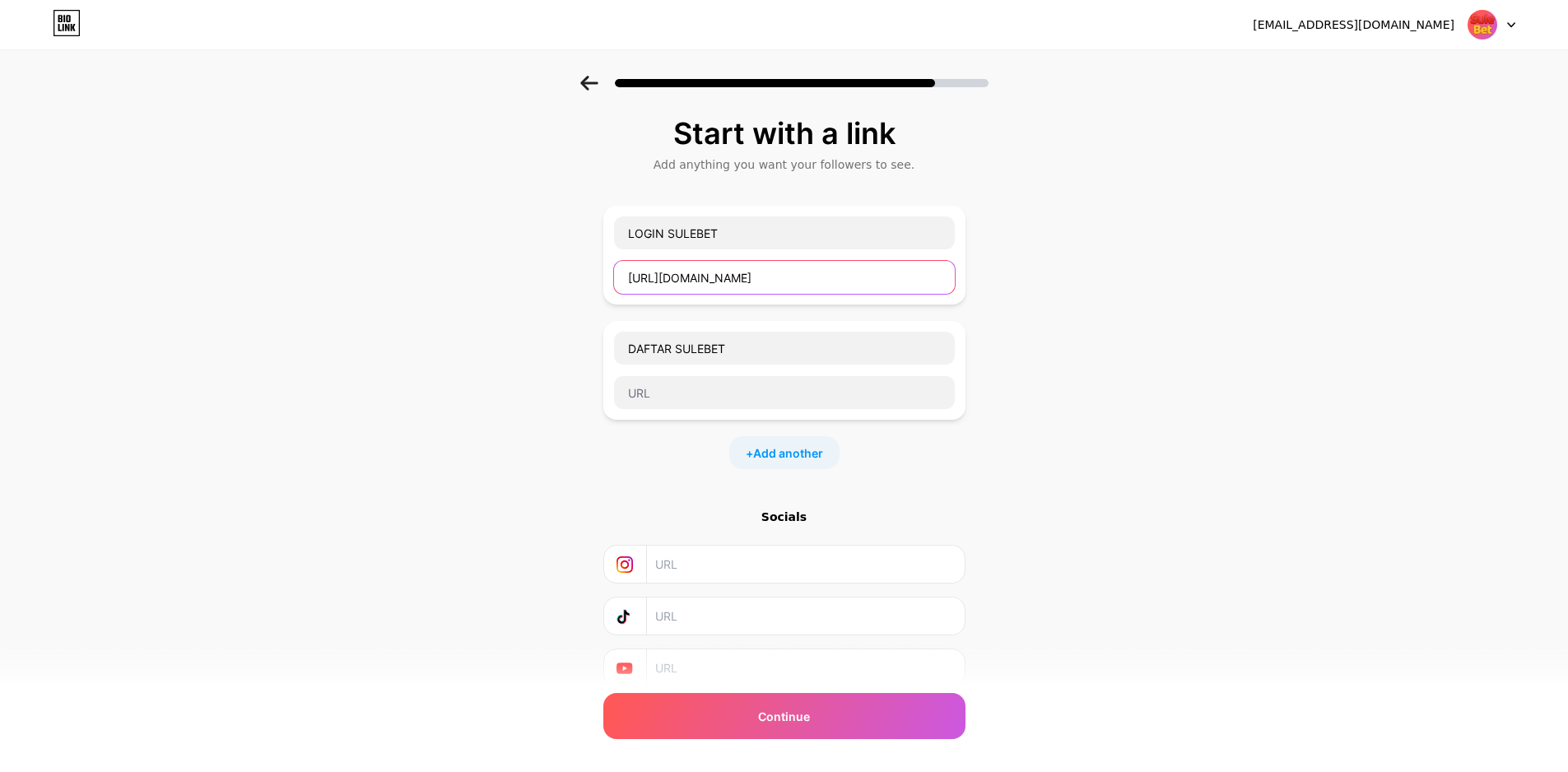
click at [777, 280] on input "[URL][DOMAIN_NAME]" at bounding box center [784, 277] width 341 height 33
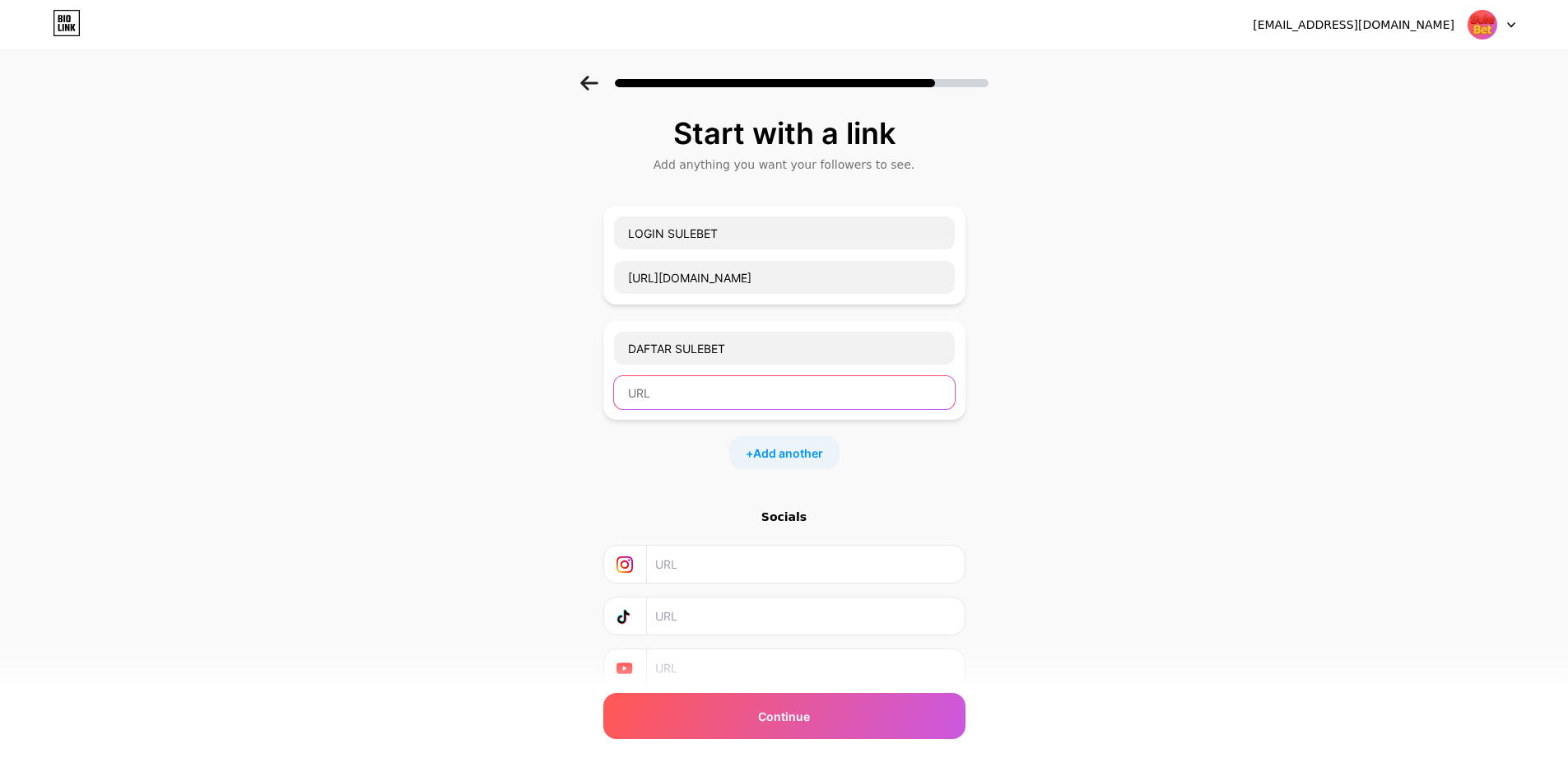
click at [763, 404] on input "text" at bounding box center [784, 393] width 341 height 33
paste input "[URL][DOMAIN_NAME]"
type input "[URL][DOMAIN_NAME]"
click at [781, 448] on span "Add another" at bounding box center [788, 453] width 70 height 18
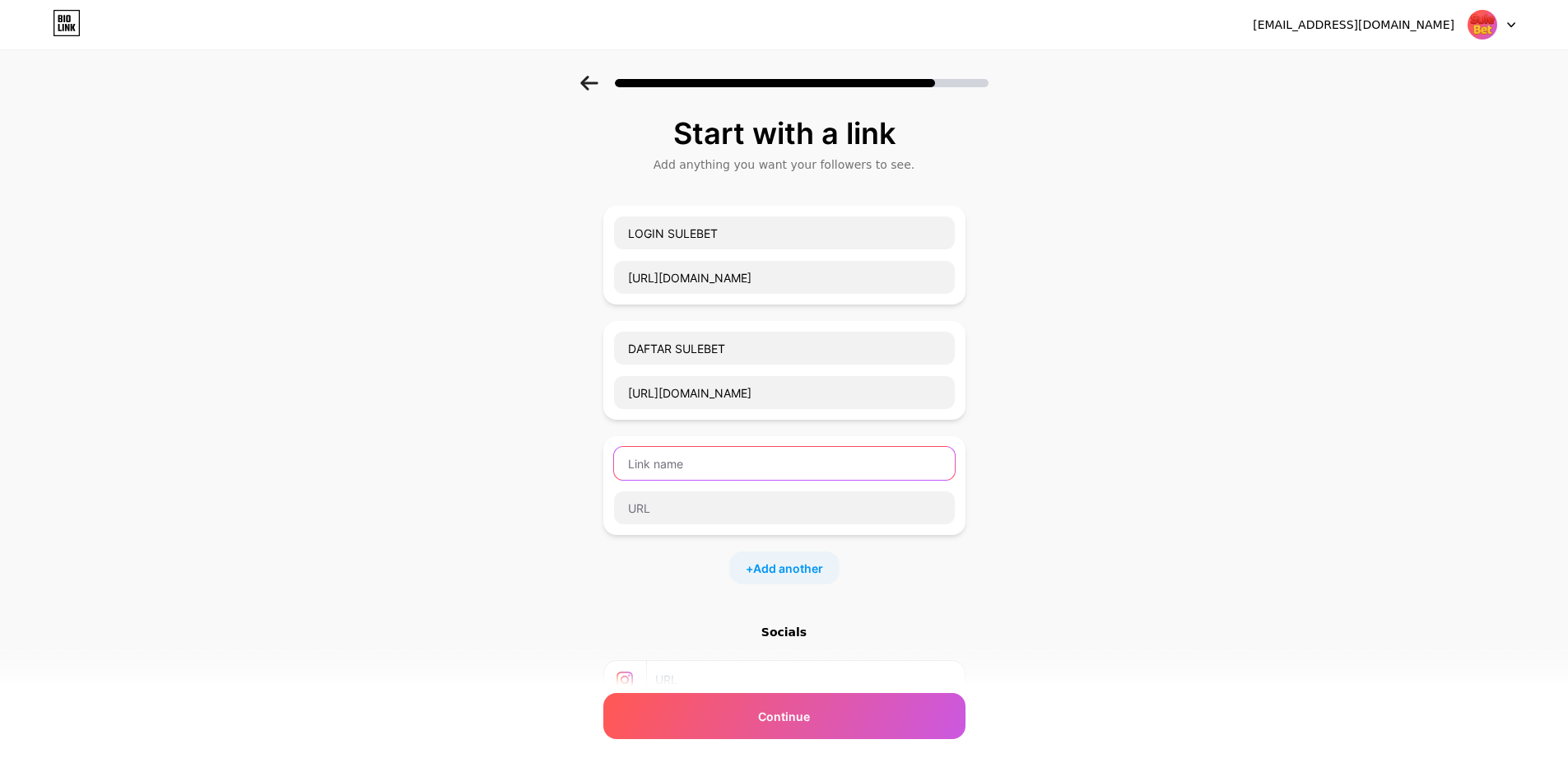
click at [781, 451] on input "text" at bounding box center [784, 464] width 341 height 33
type input "ALTERNATIF SULEBET"
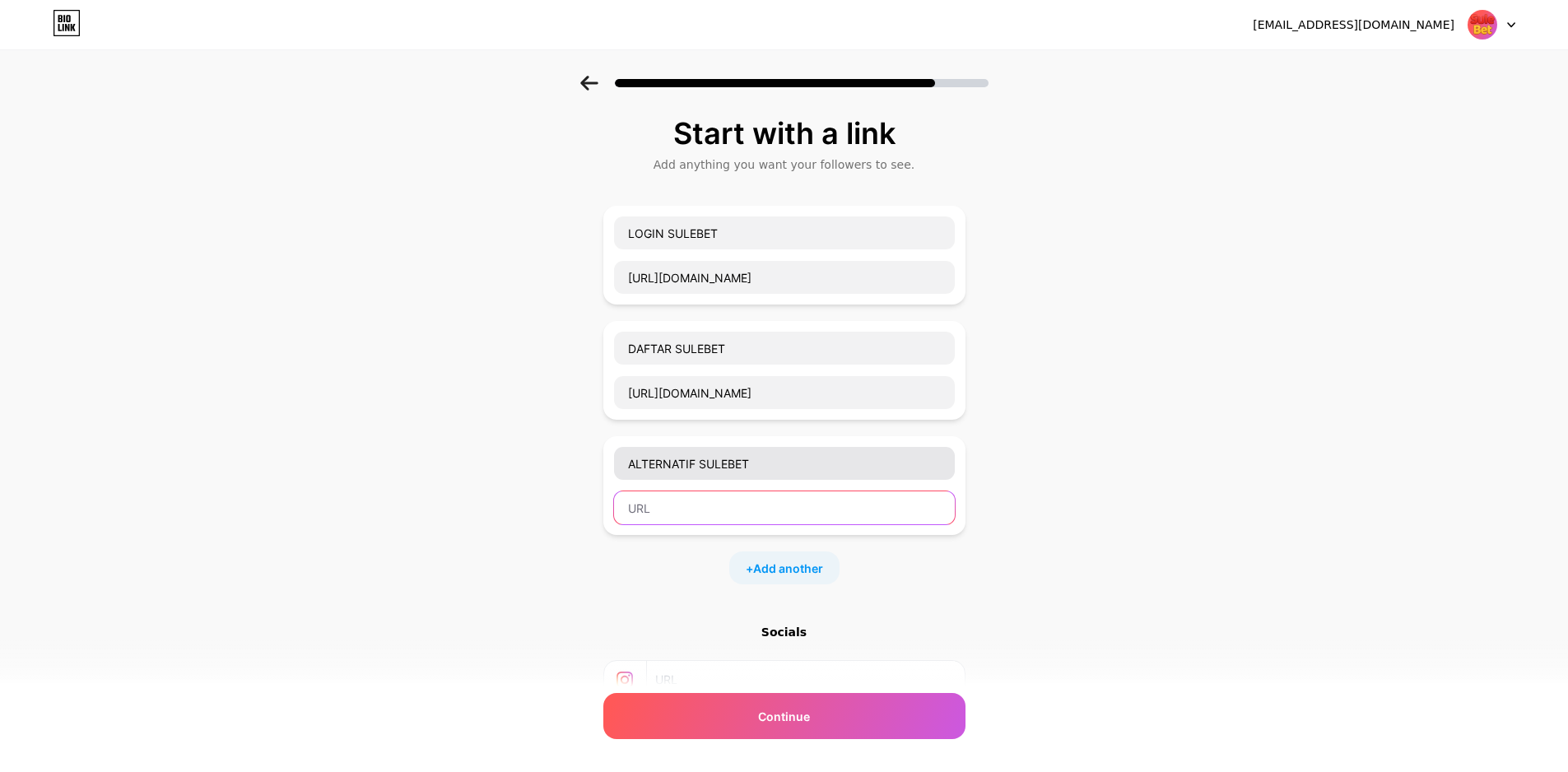
paste input "[URL][DOMAIN_NAME]"
type input "[URL][DOMAIN_NAME]"
click at [803, 575] on span "Add another" at bounding box center [788, 569] width 70 height 18
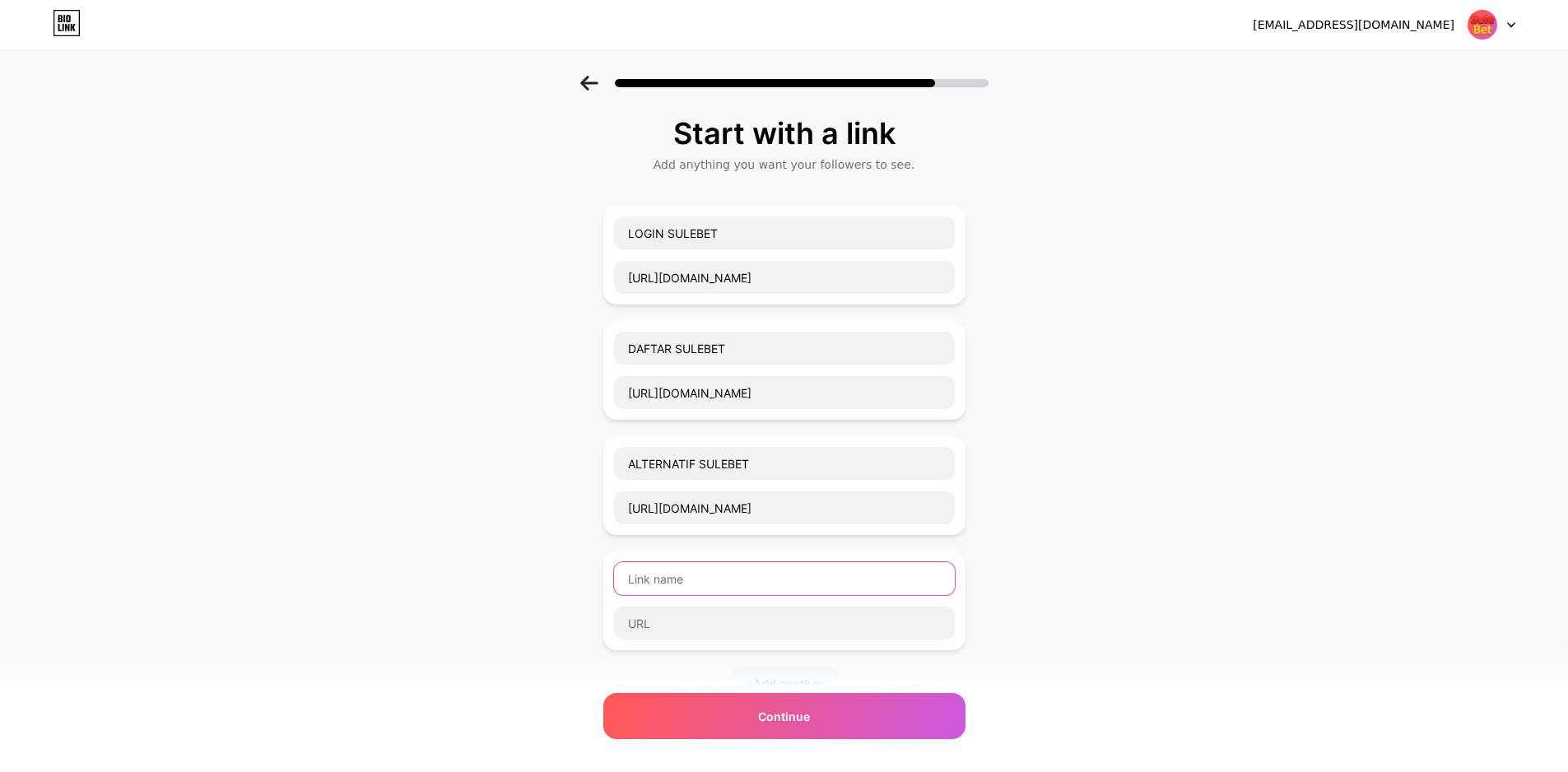
click at [787, 573] on input "text" at bounding box center [784, 579] width 341 height 33
type input "BONUS MEMBER BARU"
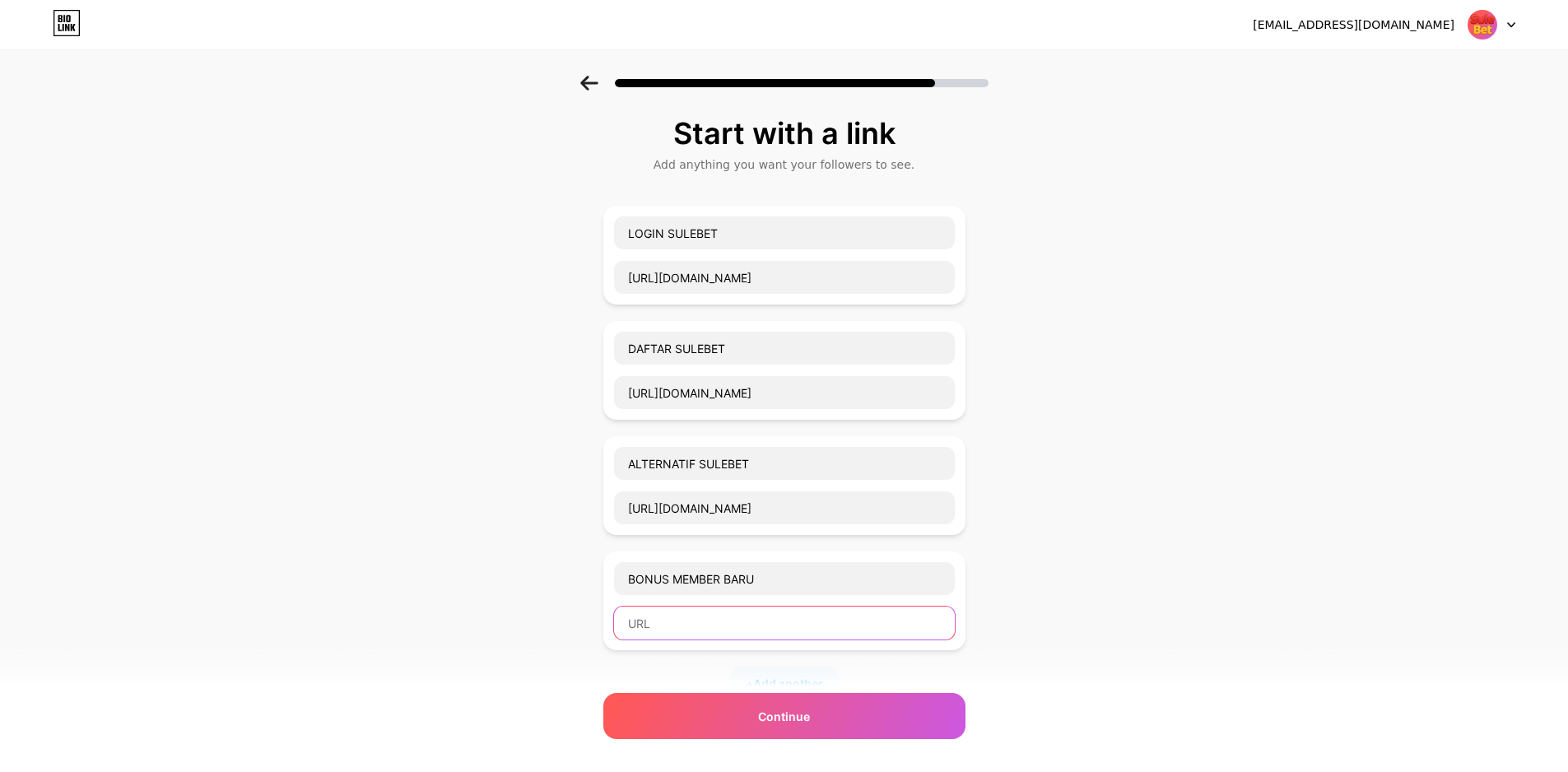
click at [798, 633] on input "text" at bounding box center [784, 623] width 341 height 33
paste input "[URL][DOMAIN_NAME]"
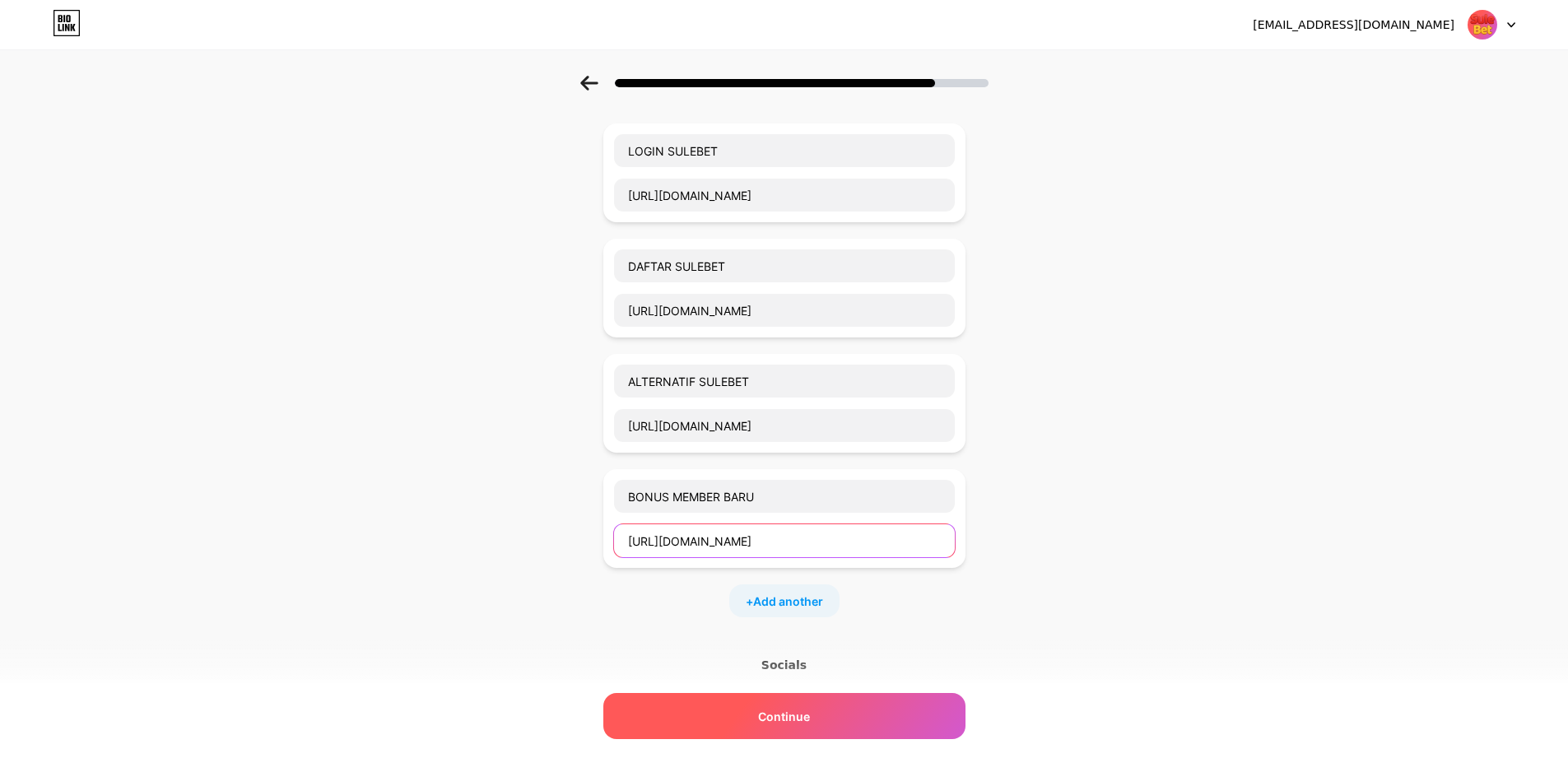
type input "[URL][DOMAIN_NAME]"
click at [824, 718] on div "Continue" at bounding box center [784, 716] width 363 height 46
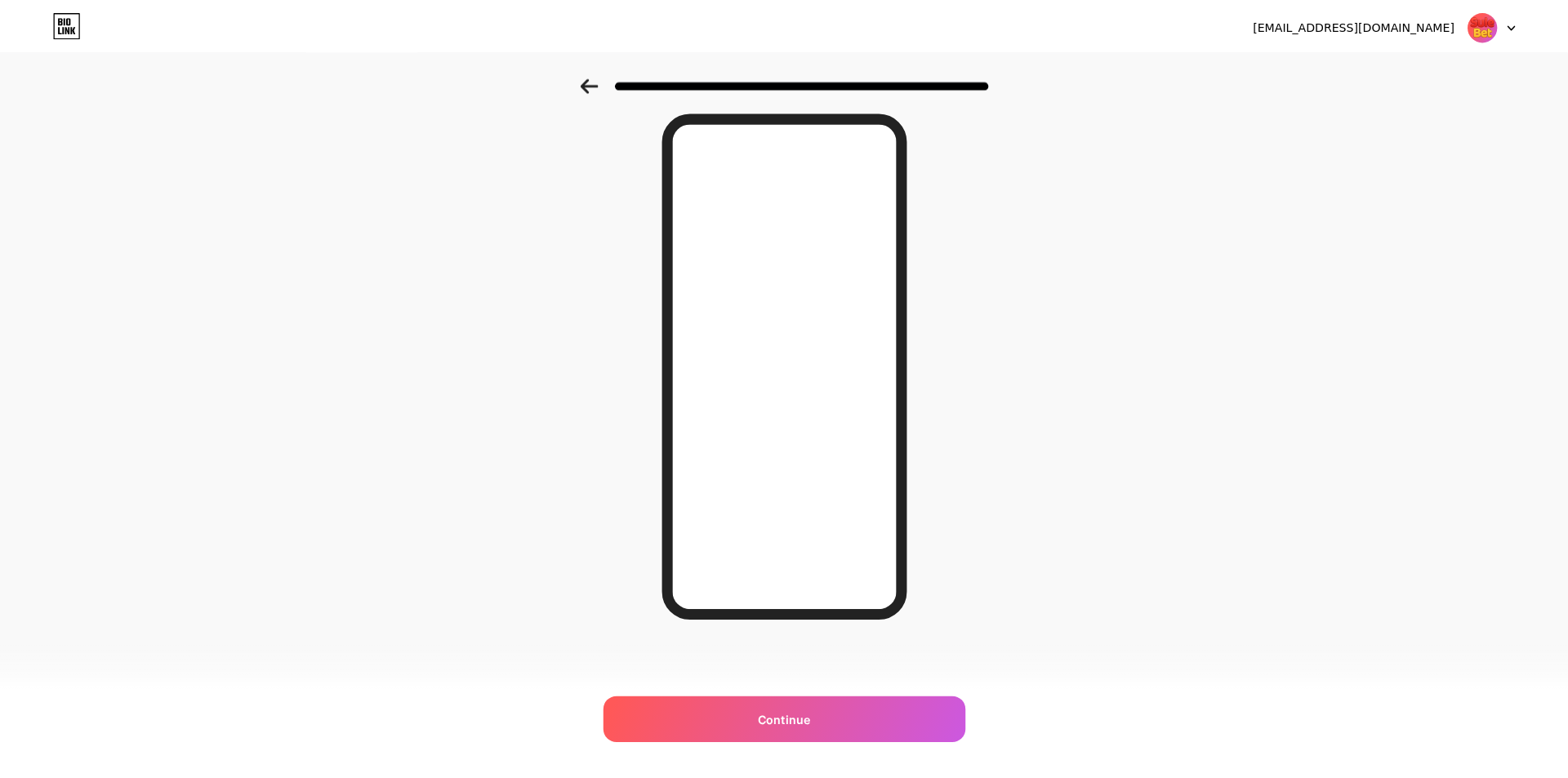
scroll to position [0, 0]
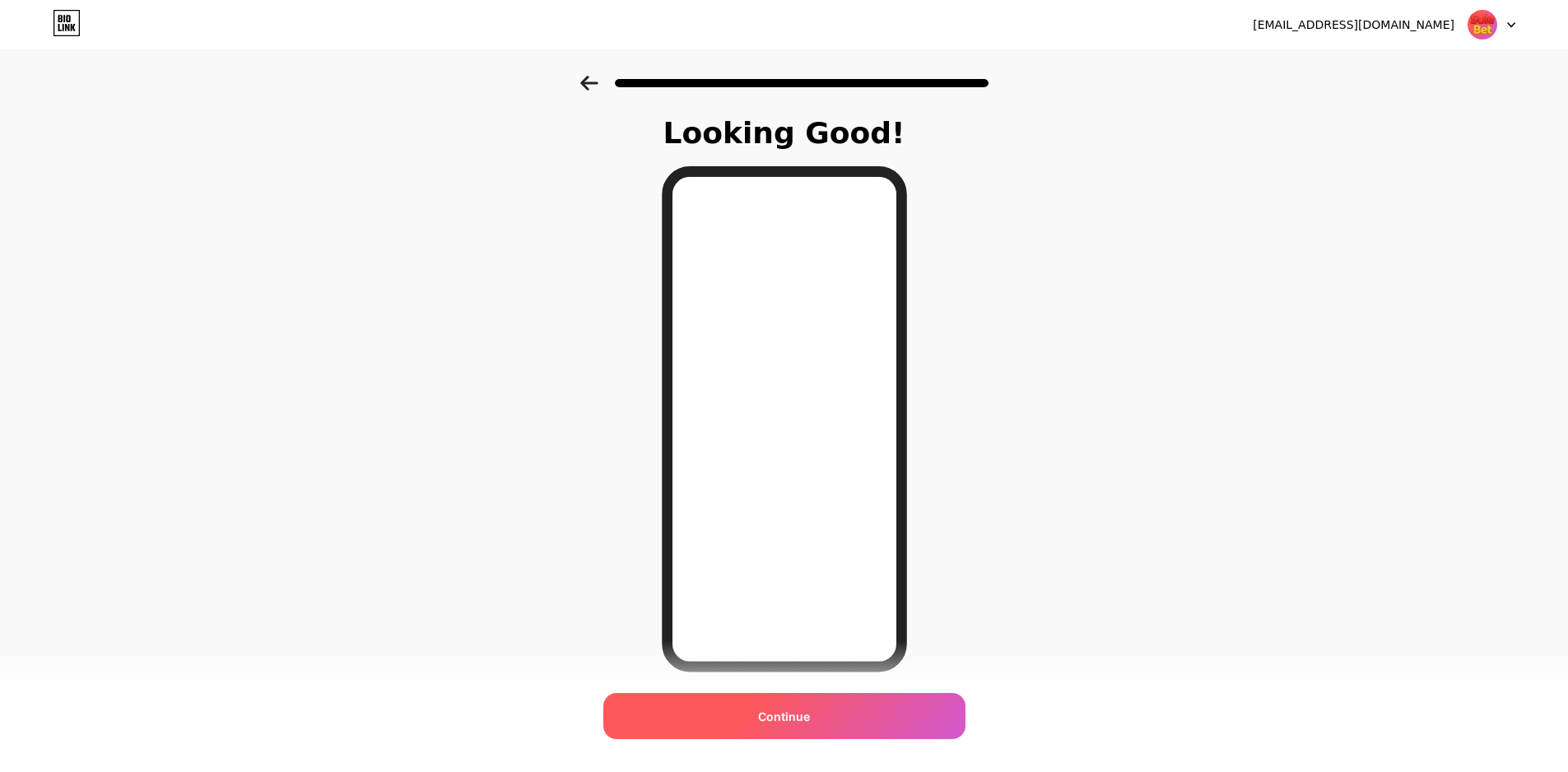
click at [914, 711] on div "Continue" at bounding box center [784, 716] width 363 height 46
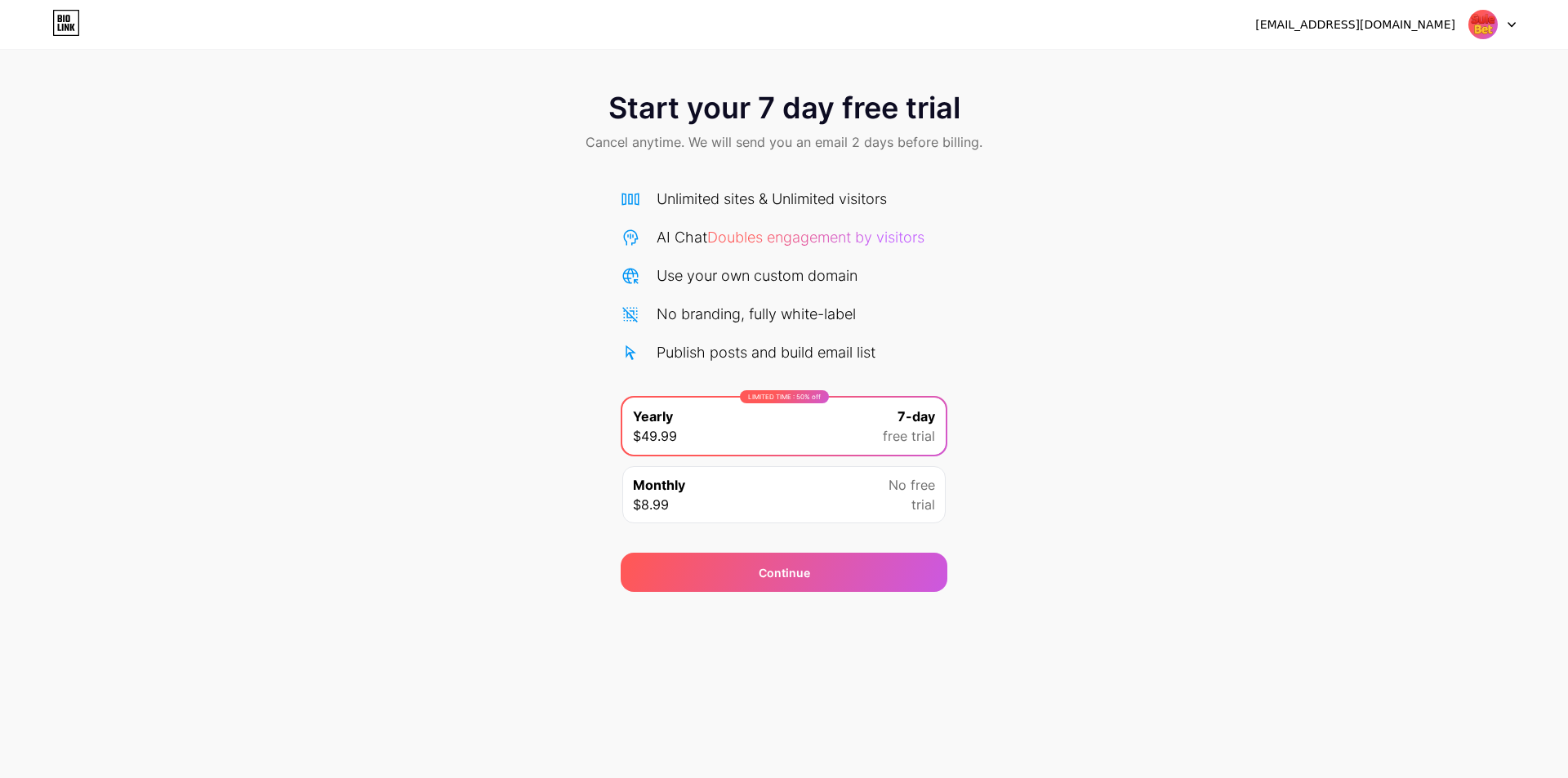
click at [971, 307] on div "Start your 7 day free trial Cancel anytime. We will send you an email 2 days be…" at bounding box center [784, 334] width 1568 height 517
click at [895, 487] on span "No free" at bounding box center [911, 485] width 46 height 19
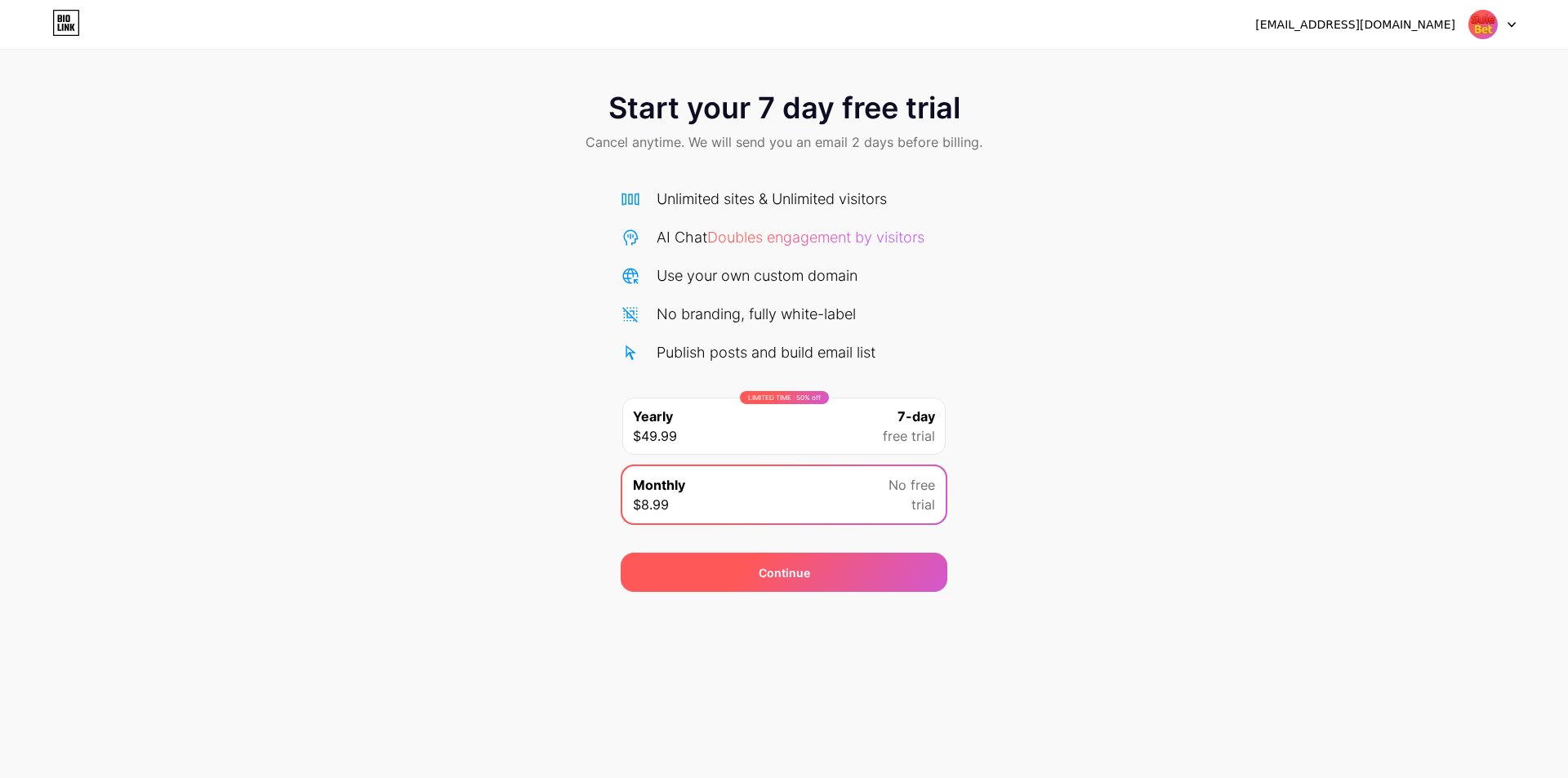
click at [872, 566] on div "Continue" at bounding box center [784, 572] width 327 height 40
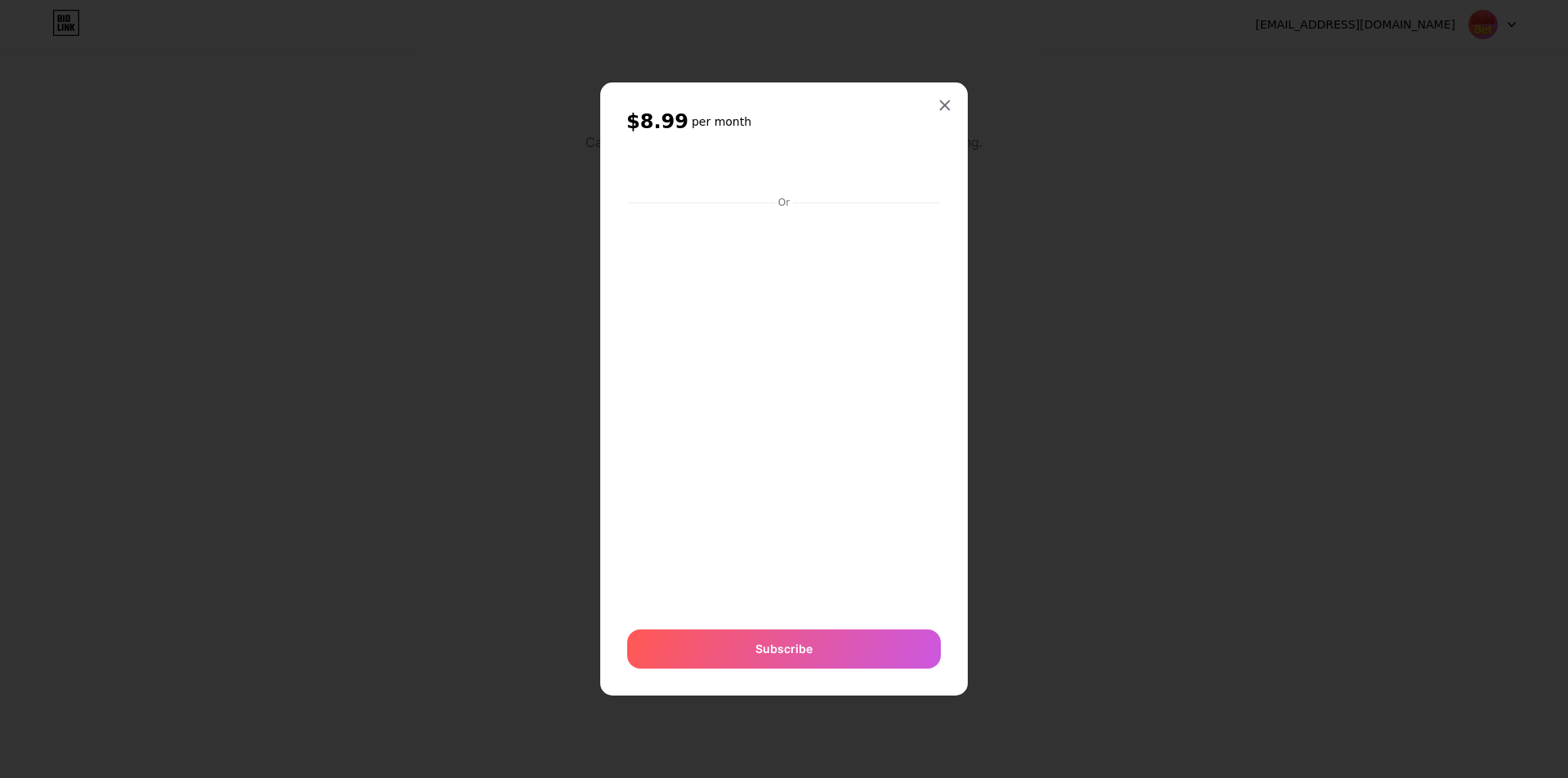
click at [824, 100] on div "$8.99 per month Or Subscribe" at bounding box center [783, 389] width 367 height 613
click at [616, 243] on div "$8.99 per month Or Subscribe" at bounding box center [783, 389] width 367 height 613
click at [618, 319] on div "$8.99 per month Or Subscribe" at bounding box center [783, 389] width 367 height 613
click at [708, 105] on div "$8.99 per month Or Subscribe" at bounding box center [783, 389] width 367 height 613
click at [714, 109] on h2 "$8.99 per month" at bounding box center [784, 121] width 315 height 26
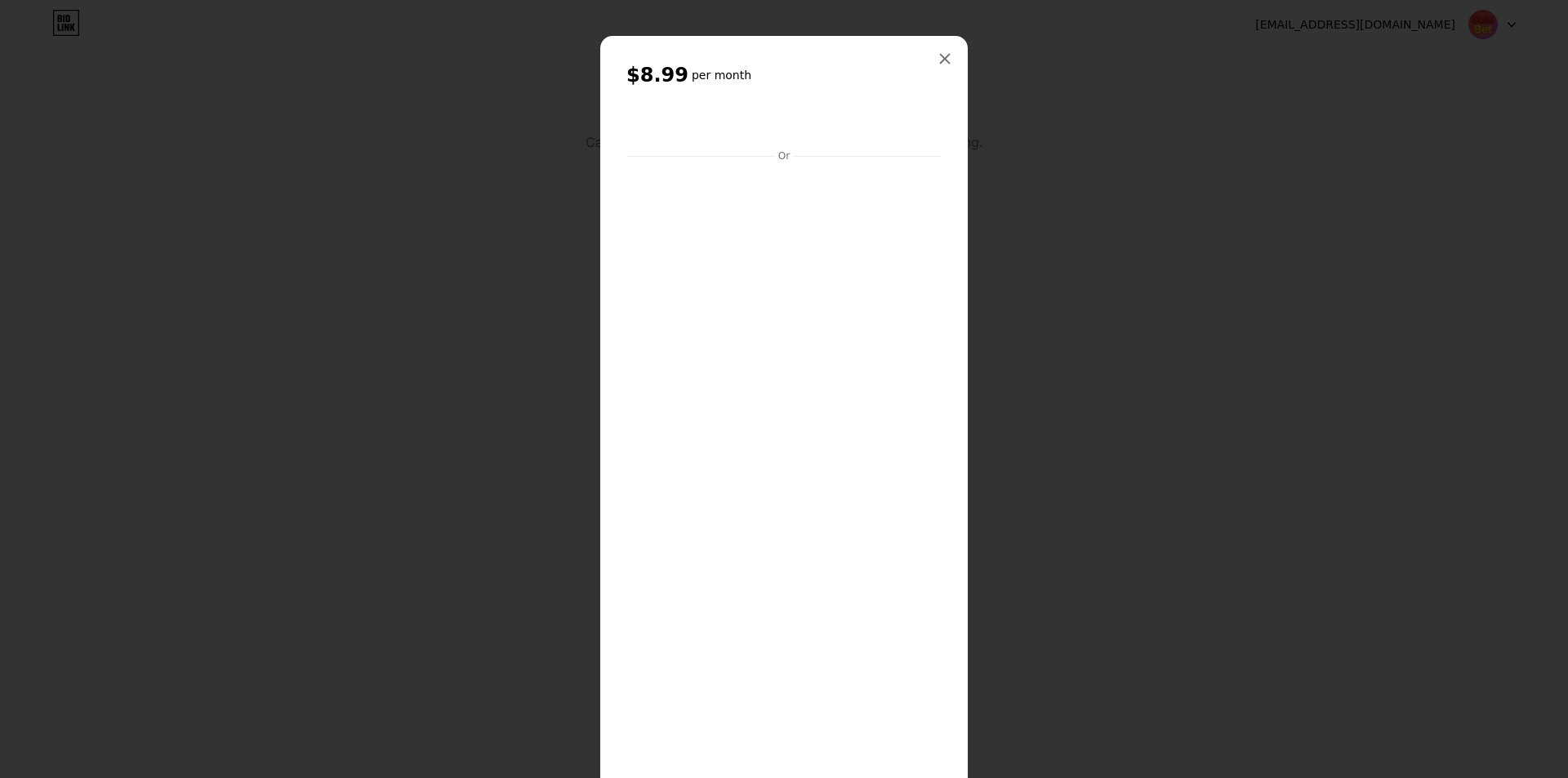
click at [602, 359] on div "$8.99 per month Or Subscribe" at bounding box center [783, 469] width 367 height 866
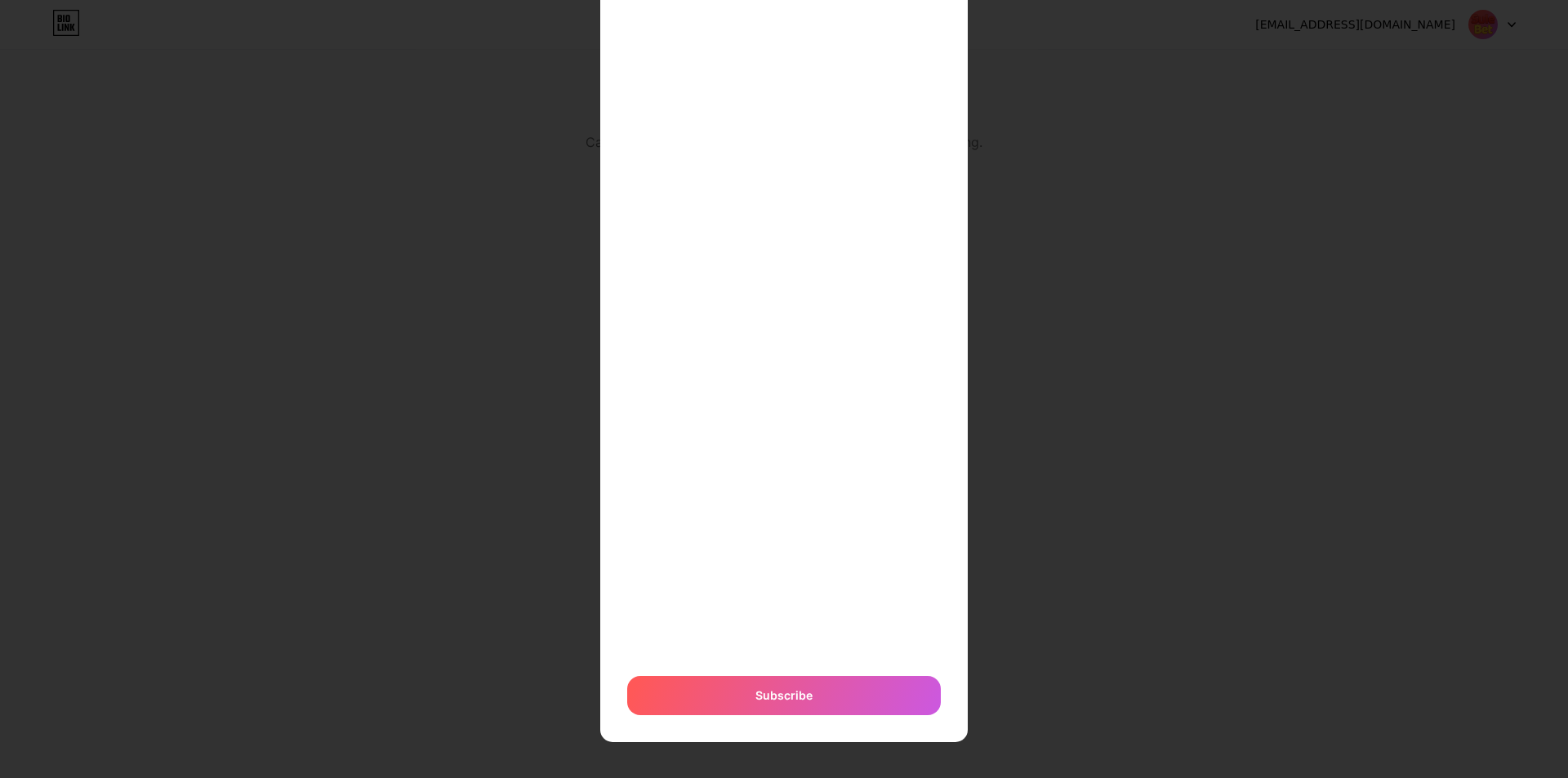
scroll to position [77, 0]
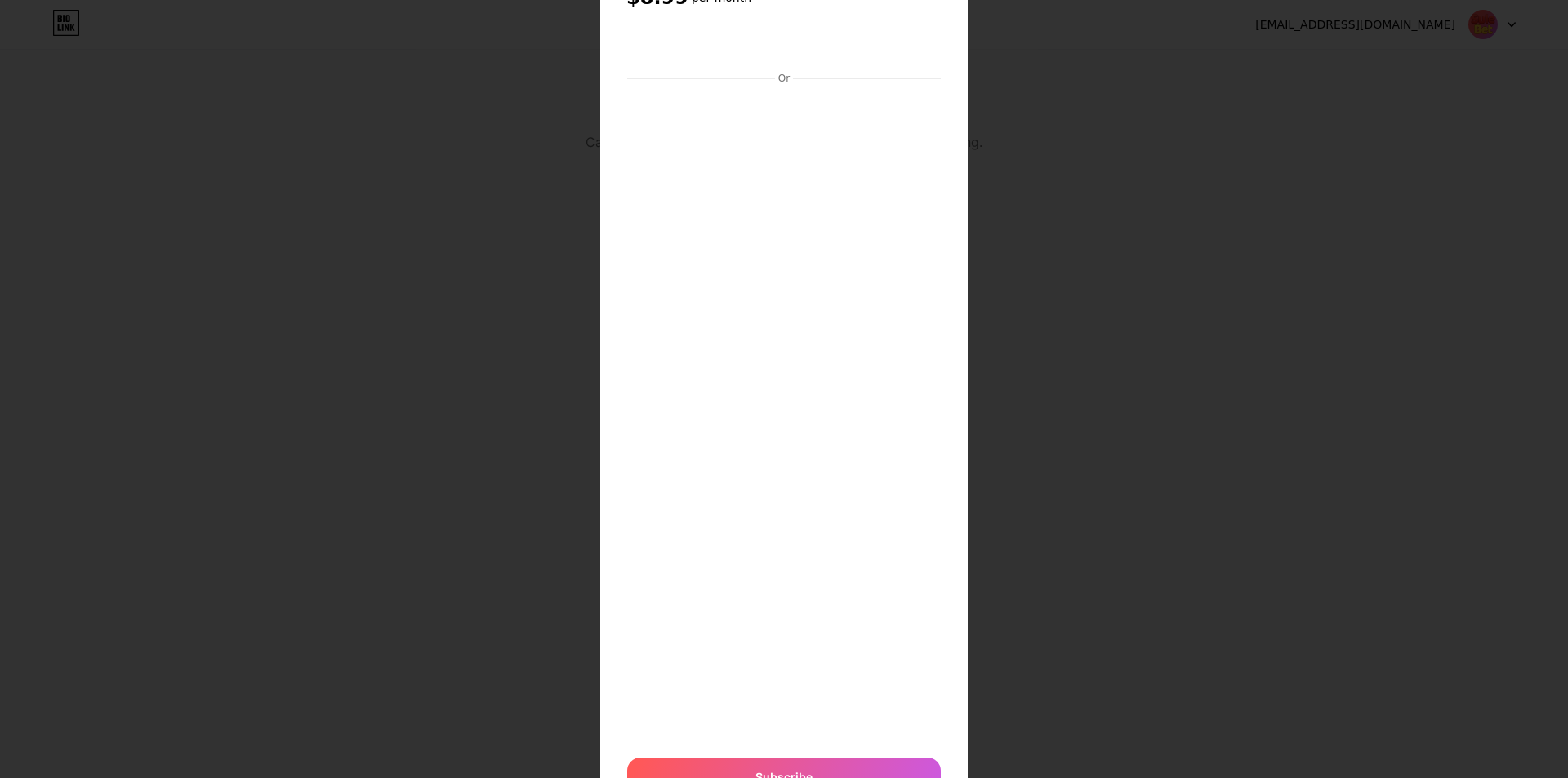
click at [615, 195] on div "$8.99 per month Or Subscribe" at bounding box center [783, 391] width 367 height 866
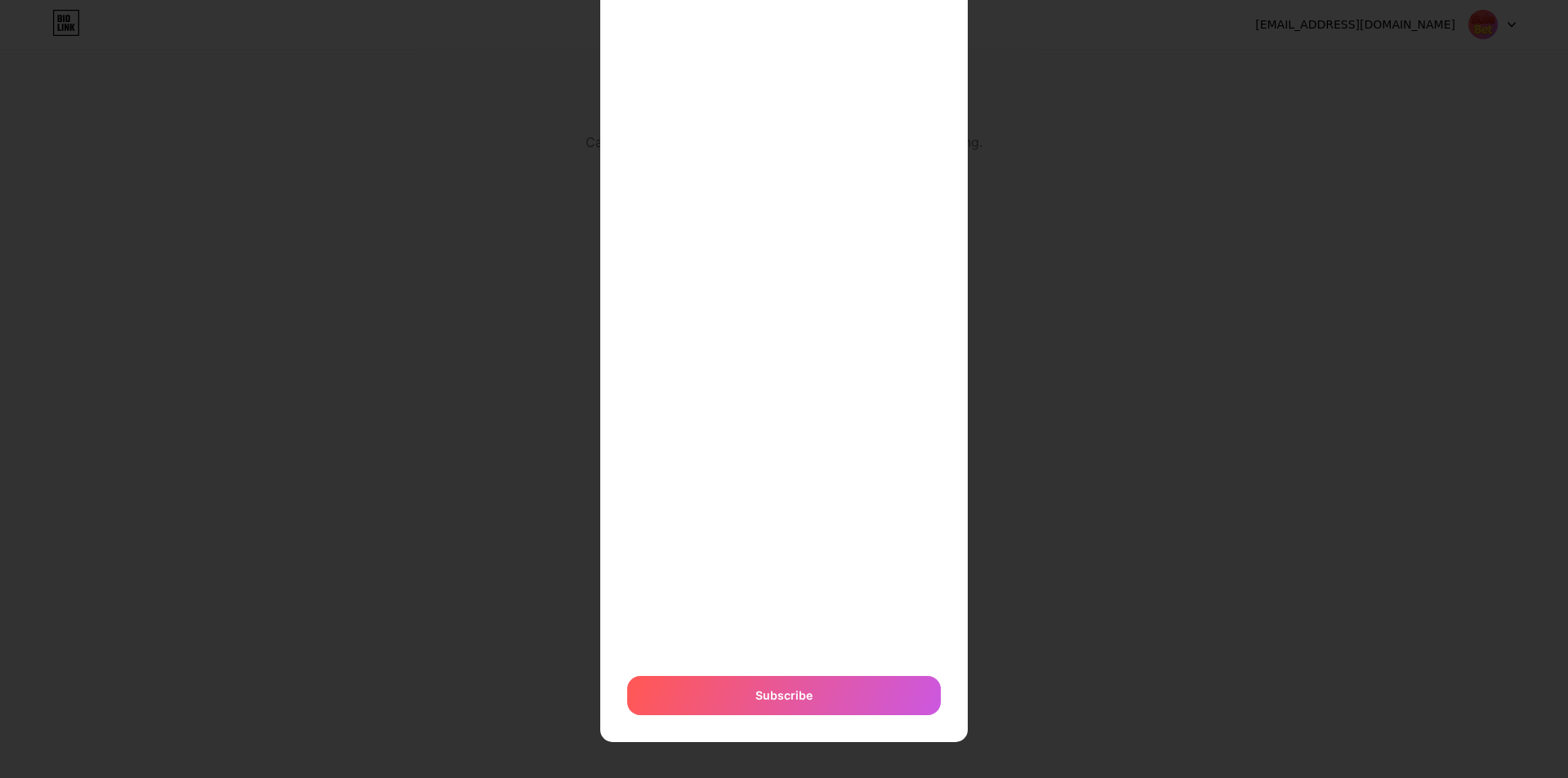
click at [610, 207] on div "$8.99 per month Or Subscribe" at bounding box center [783, 309] width 367 height 866
click at [737, 691] on div "Subscribe" at bounding box center [783, 695] width 313 height 40
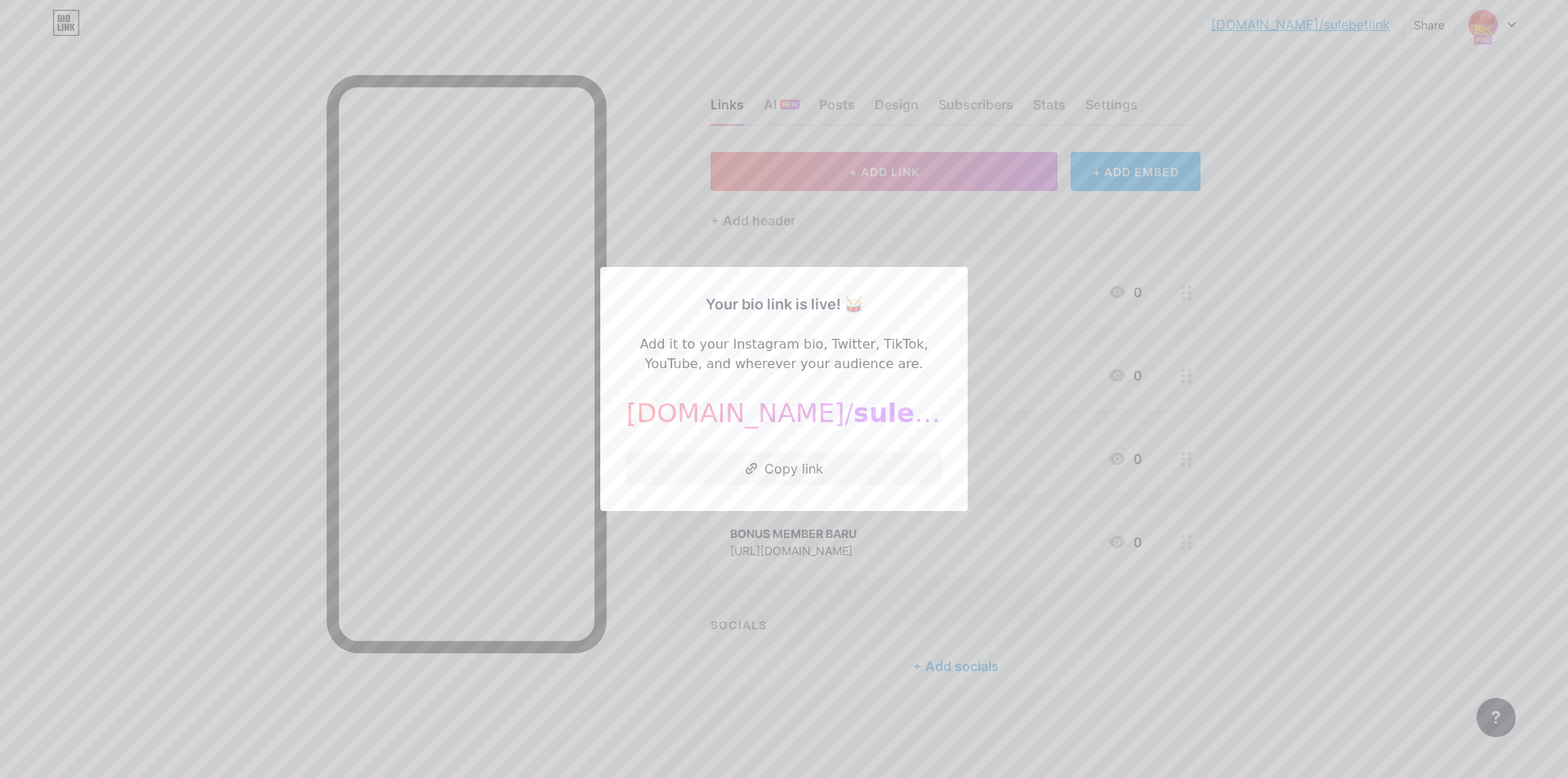
drag, startPoint x: 736, startPoint y: 421, endPoint x: 711, endPoint y: 421, distance: 25.0
click at [711, 421] on div "[DOMAIN_NAME]/ sulebetlink" at bounding box center [784, 413] width 315 height 40
click at [940, 231] on div at bounding box center [784, 389] width 1568 height 778
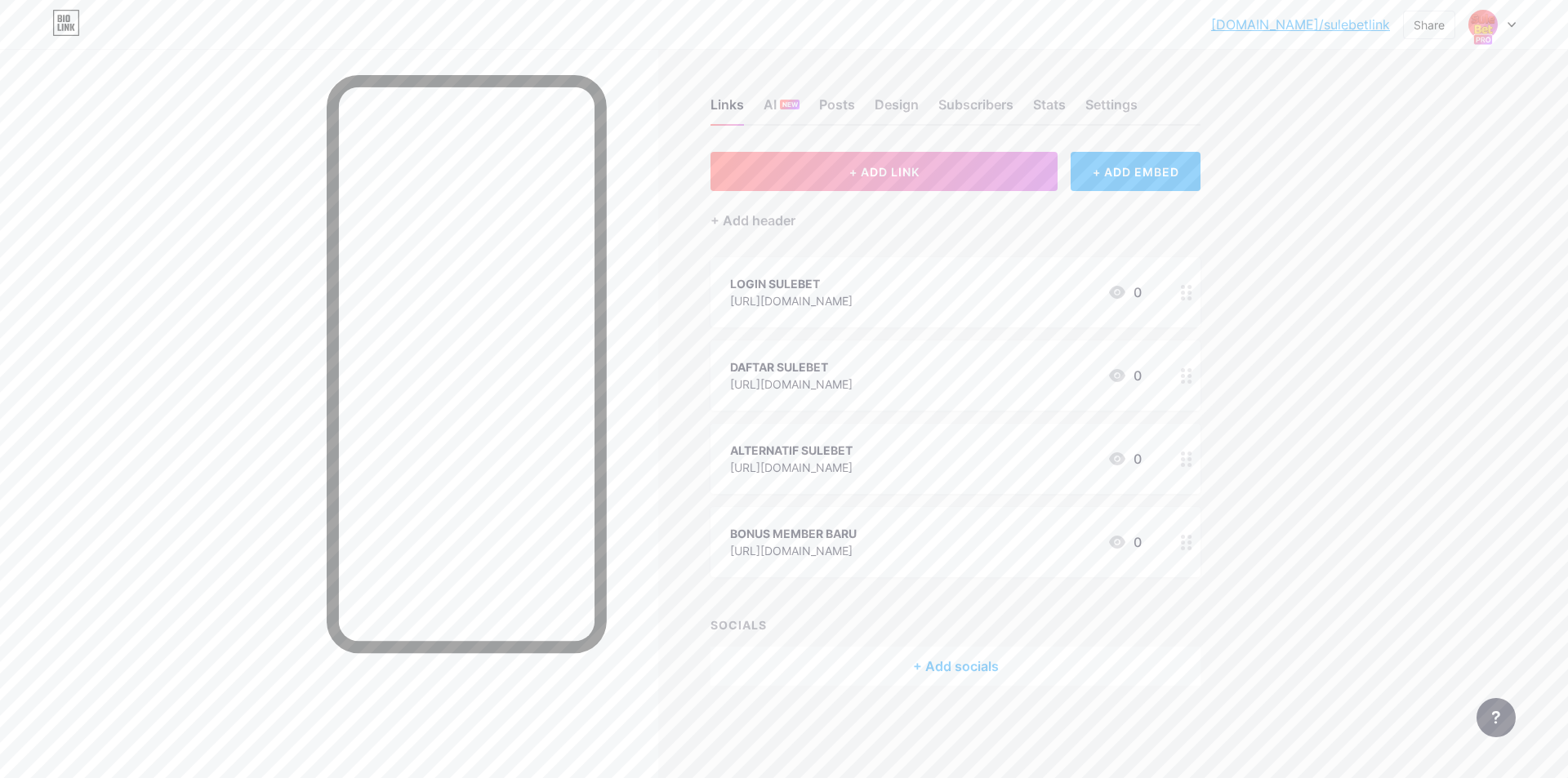
click at [287, 209] on div at bounding box center [329, 438] width 659 height 778
